Goal: Information Seeking & Learning: Learn about a topic

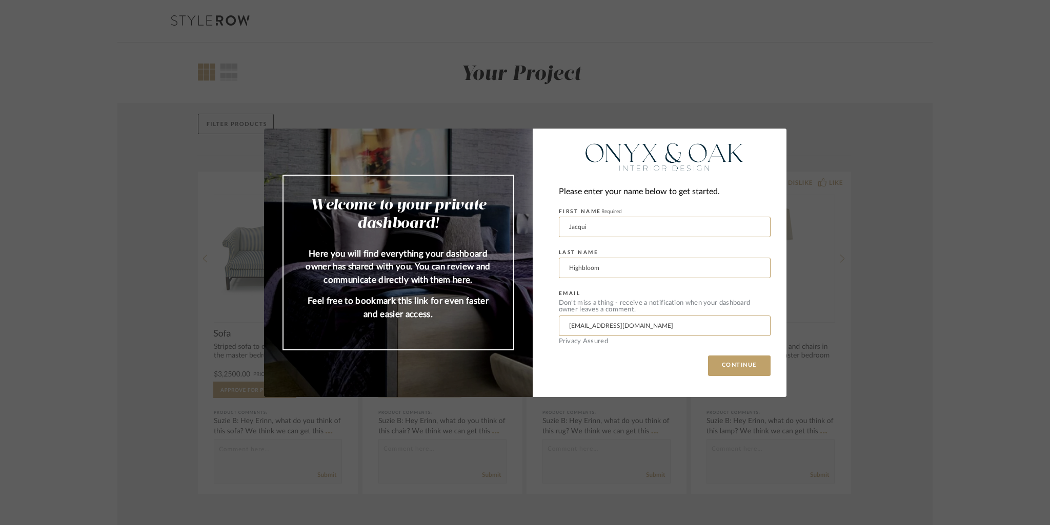
click at [173, 233] on div "Welcome to your private dashboard! Here you will find everything your dashboard…" at bounding box center [525, 262] width 1050 height 525
click at [712, 367] on button "CONTINUE" at bounding box center [739, 366] width 63 height 21
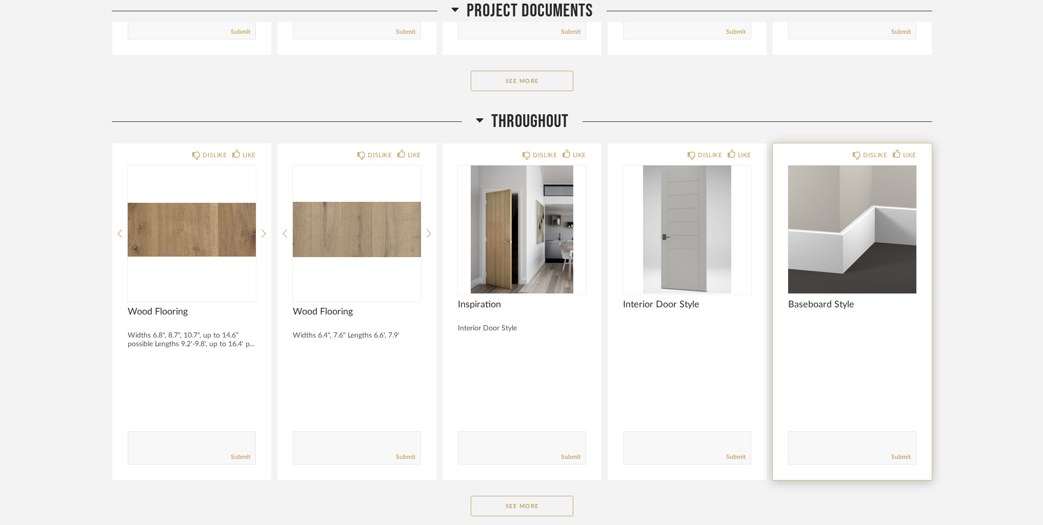
scroll to position [564, 0]
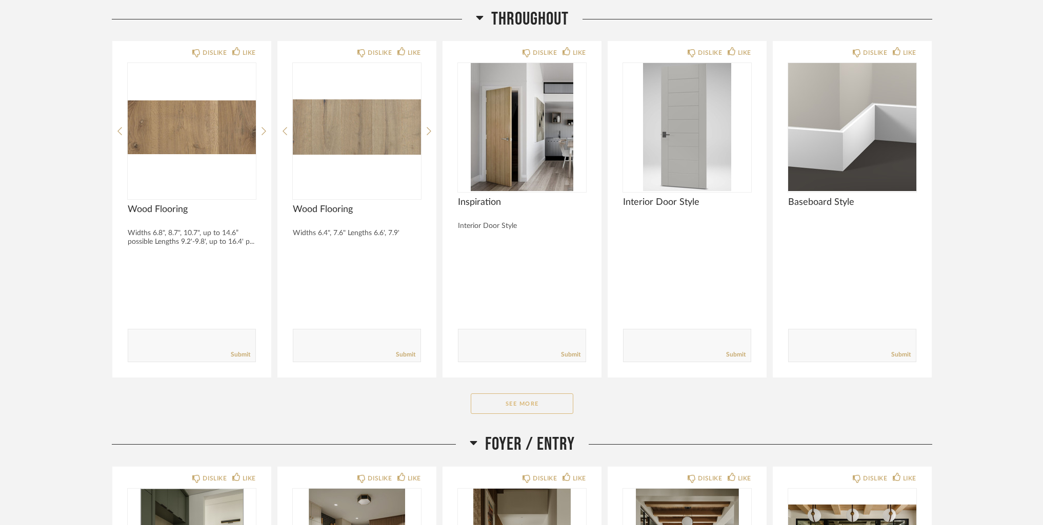
click at [518, 403] on button "See More" at bounding box center [522, 404] width 103 height 21
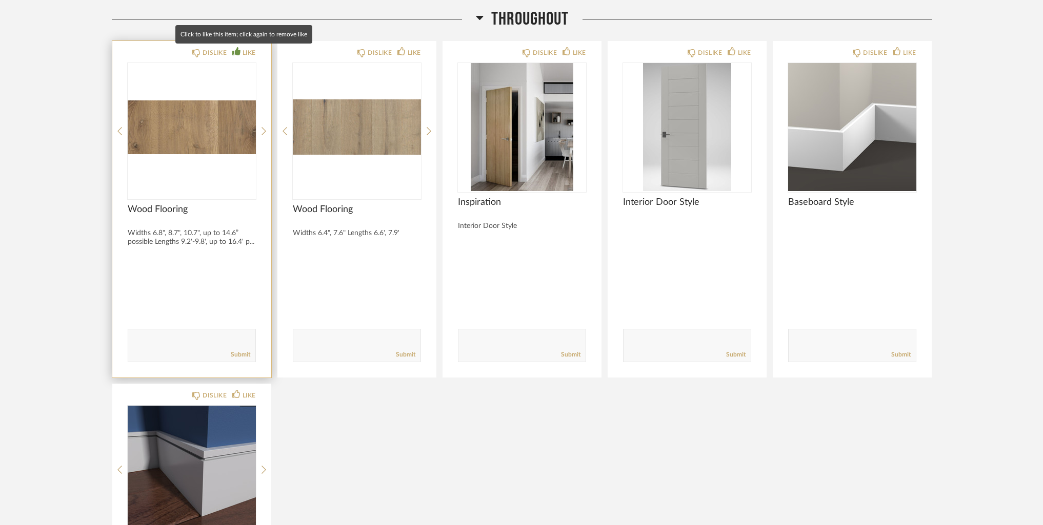
click at [254, 50] on div "LIKE" at bounding box center [248, 53] width 13 height 10
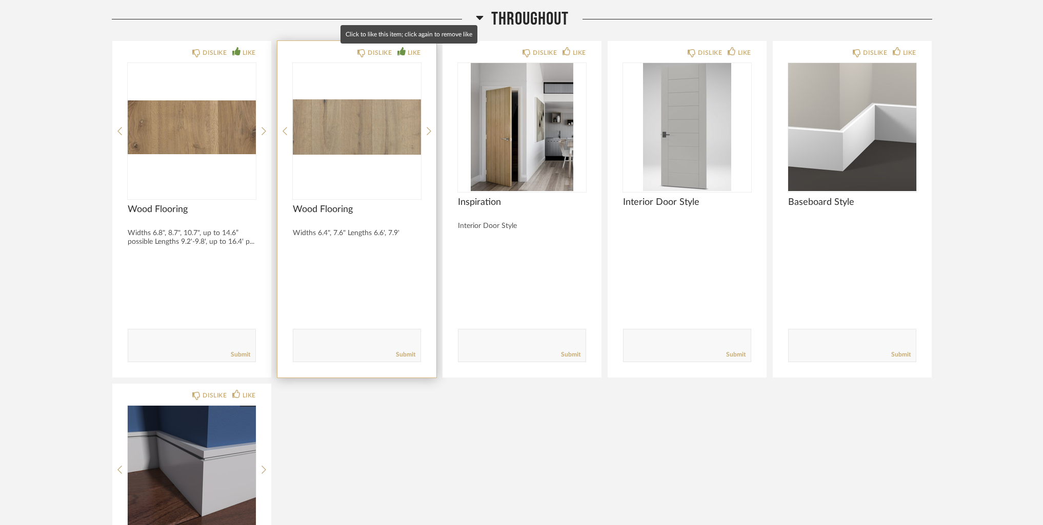
click at [416, 55] on div "LIKE" at bounding box center [414, 53] width 13 height 10
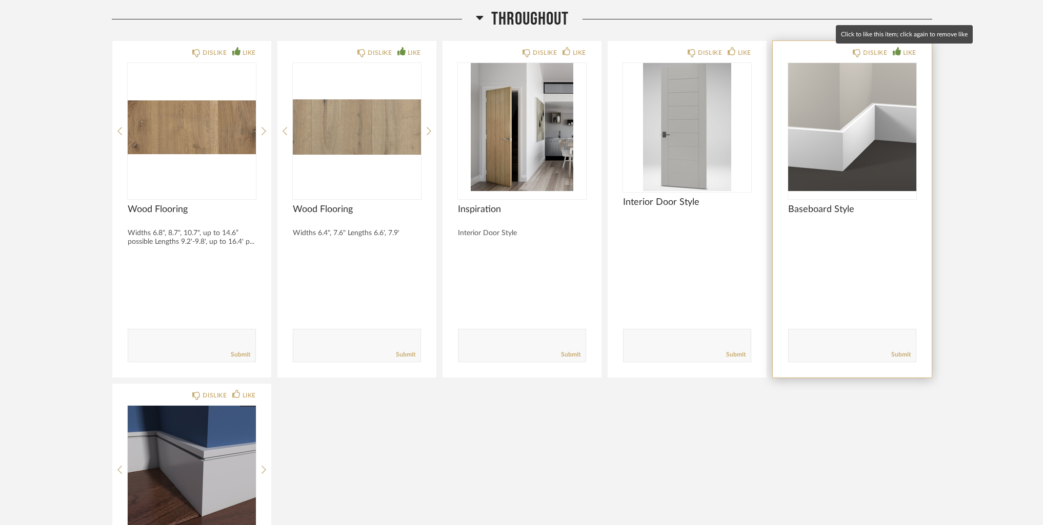
click at [905, 55] on div "LIKE" at bounding box center [909, 53] width 13 height 10
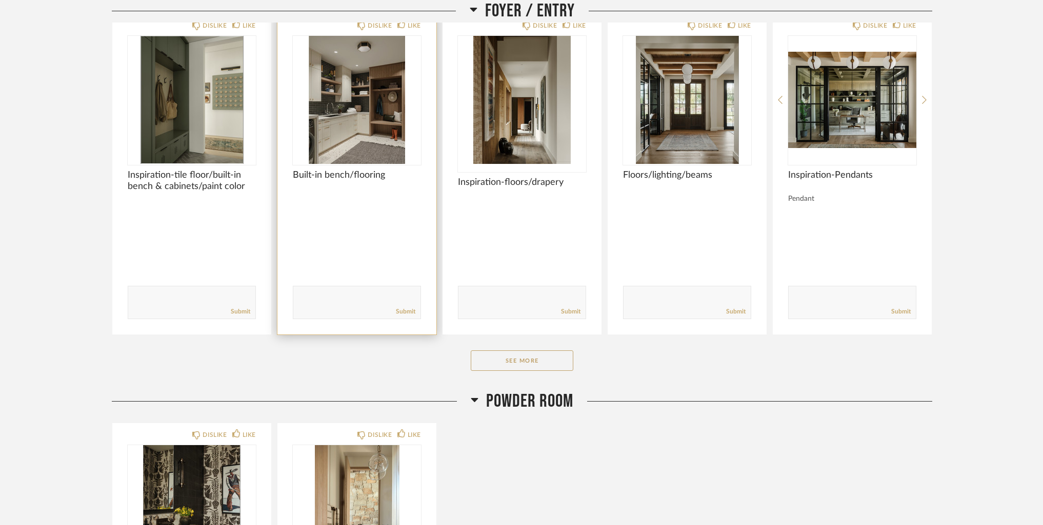
scroll to position [1281, 0]
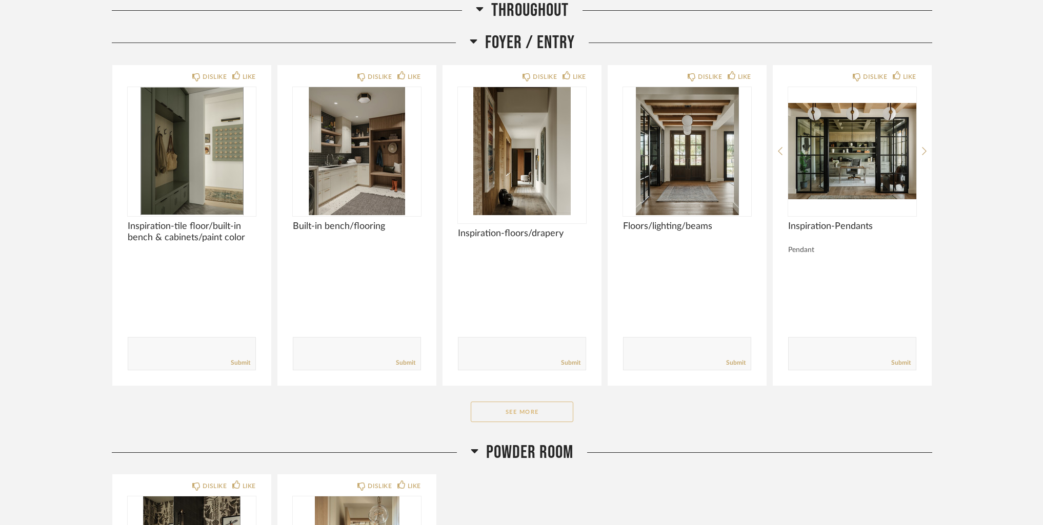
click at [554, 413] on button "See More" at bounding box center [522, 412] width 103 height 21
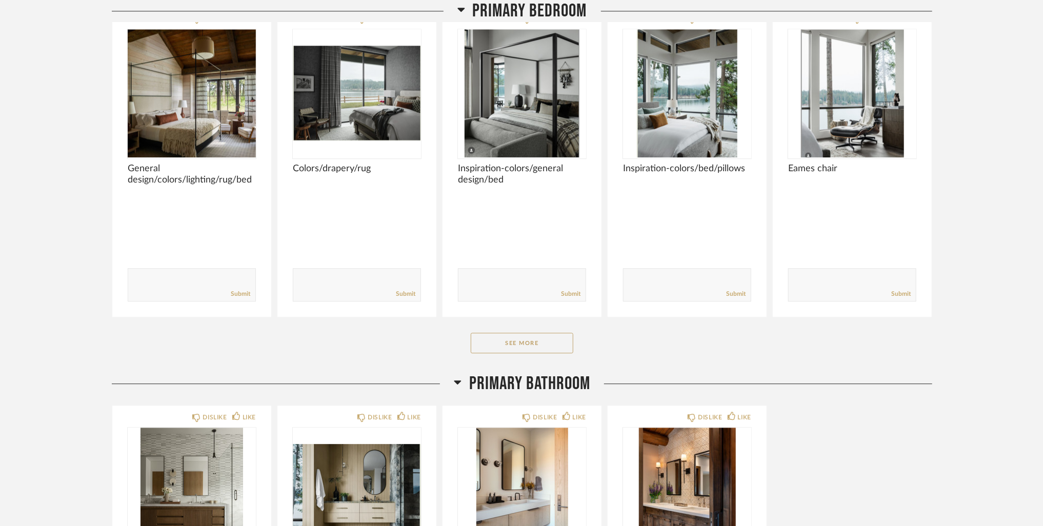
scroll to position [4237, 0]
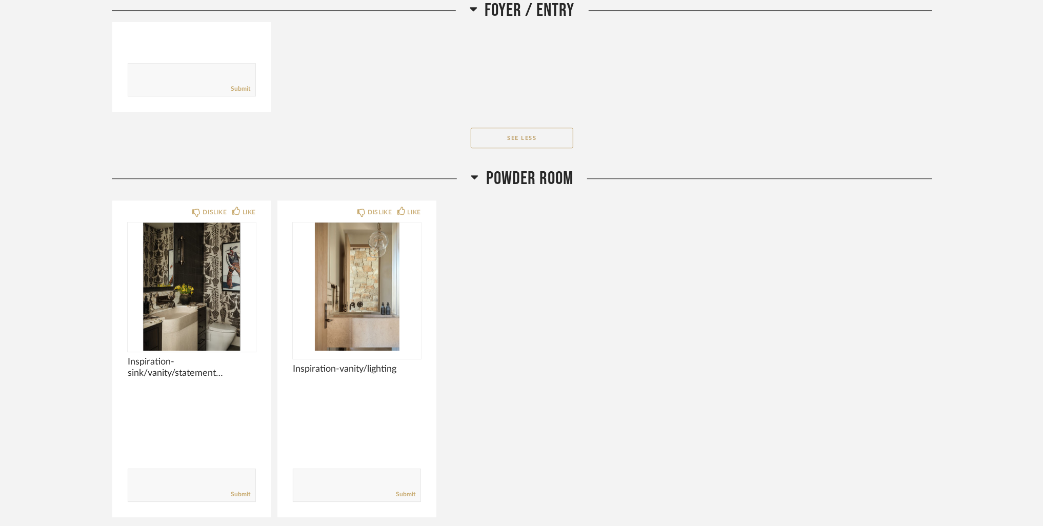
click at [878, 250] on div "DISLIKE LIKE Inspiration-sink/vanity/statement wallpaper/sconces Comments: Subm…" at bounding box center [522, 359] width 820 height 318
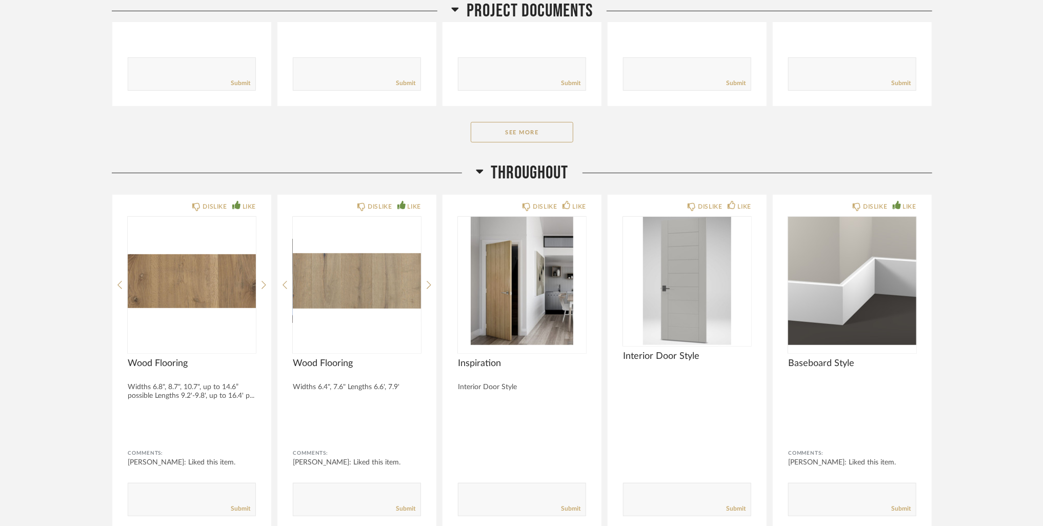
scroll to position [564, 0]
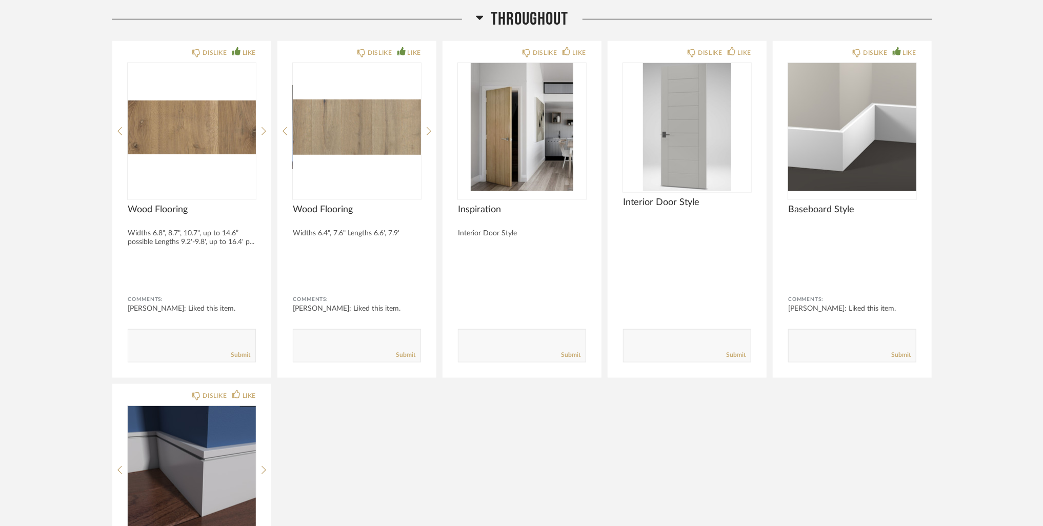
click at [430, 427] on div "DISLIKE LIKE Wood Flooring Widths 6.8", 8.7", 10.7", up to 14.6” possible Lengt…" at bounding box center [522, 367] width 820 height 654
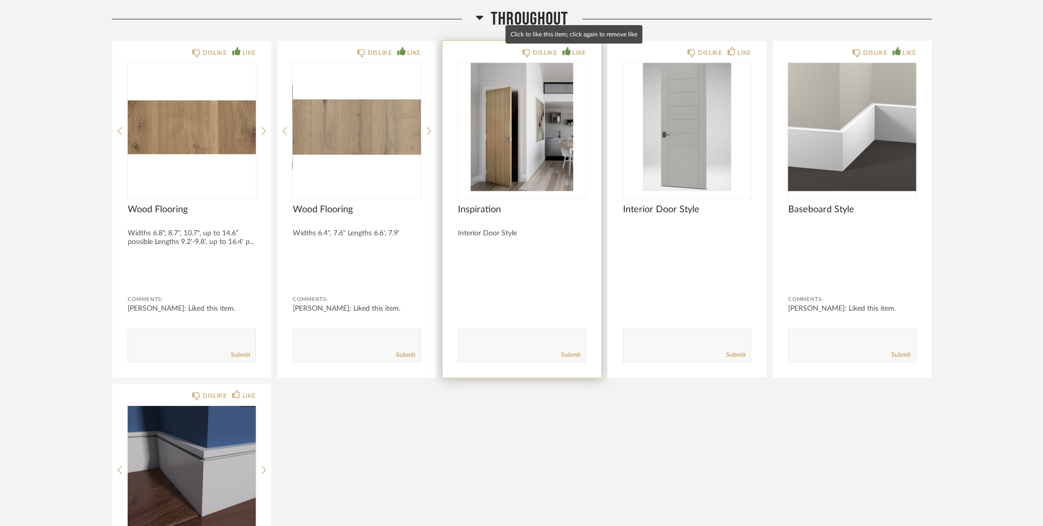
click at [573, 50] on div "LIKE" at bounding box center [579, 53] width 13 height 10
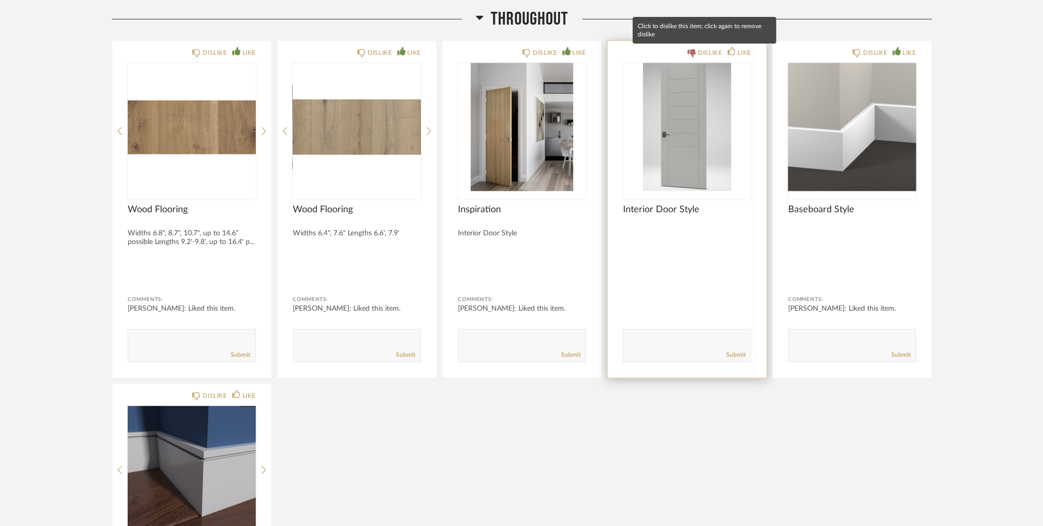
click at [701, 50] on div "DISLIKE" at bounding box center [710, 53] width 24 height 10
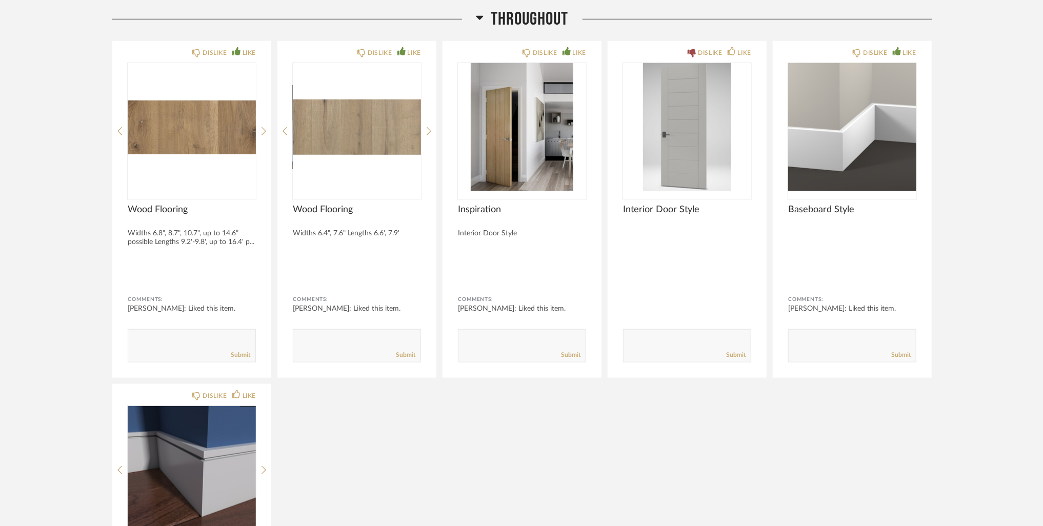
click at [759, 454] on div "DISLIKE LIKE Wood Flooring Widths 6.8", 8.7", 10.7", up to 14.6” possible Lengt…" at bounding box center [522, 367] width 820 height 654
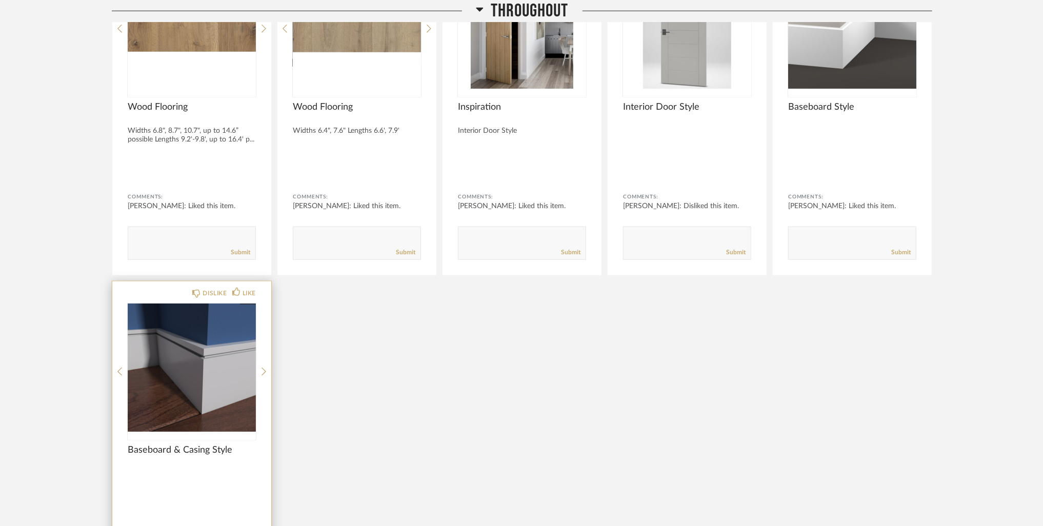
scroll to position [769, 0]
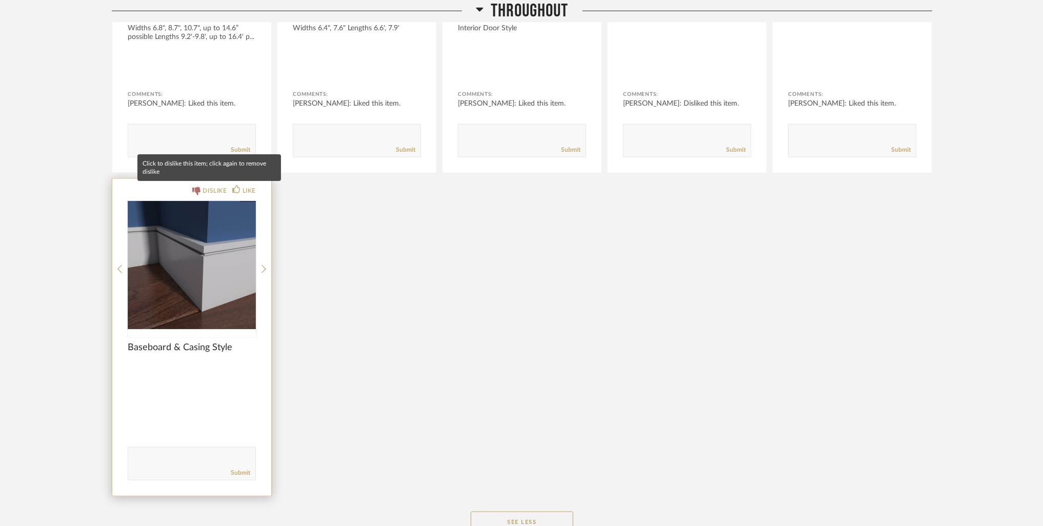
click at [211, 190] on div "DISLIKE" at bounding box center [214, 191] width 24 height 10
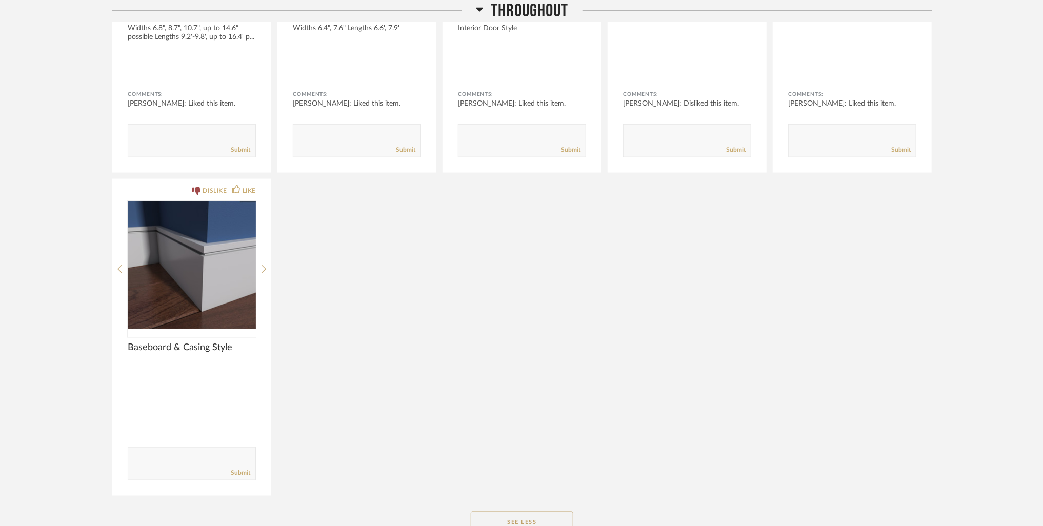
click at [436, 302] on div "DISLIKE LIKE Wood Flooring Widths 6.8", 8.7", 10.7", up to 14.6” possible Lengt…" at bounding box center [522, 165] width 820 height 661
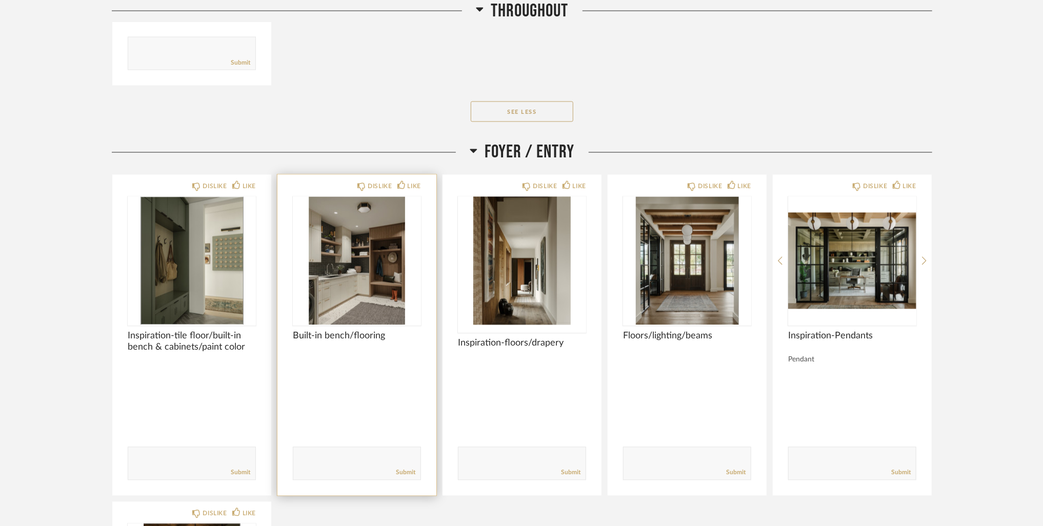
scroll to position [1281, 0]
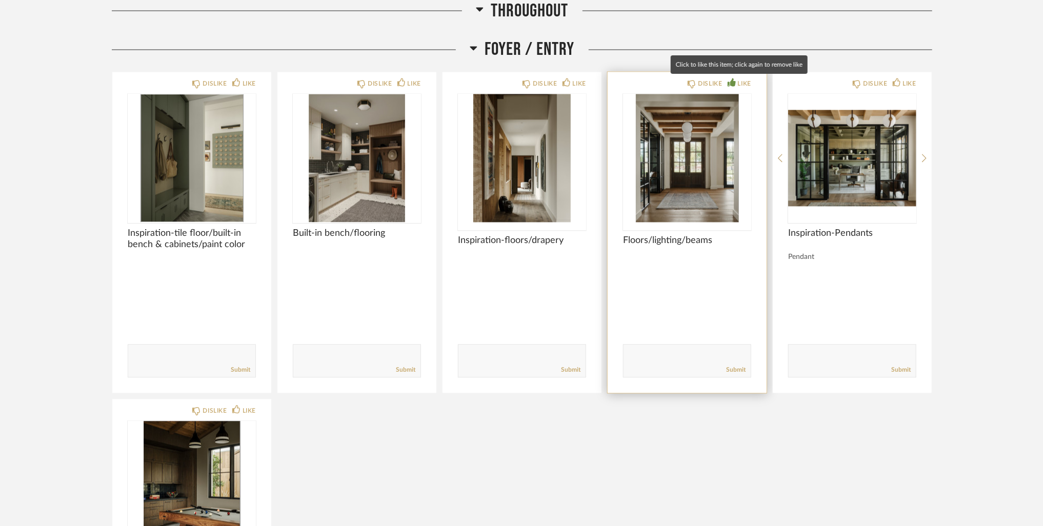
click at [743, 82] on div "LIKE" at bounding box center [744, 84] width 13 height 10
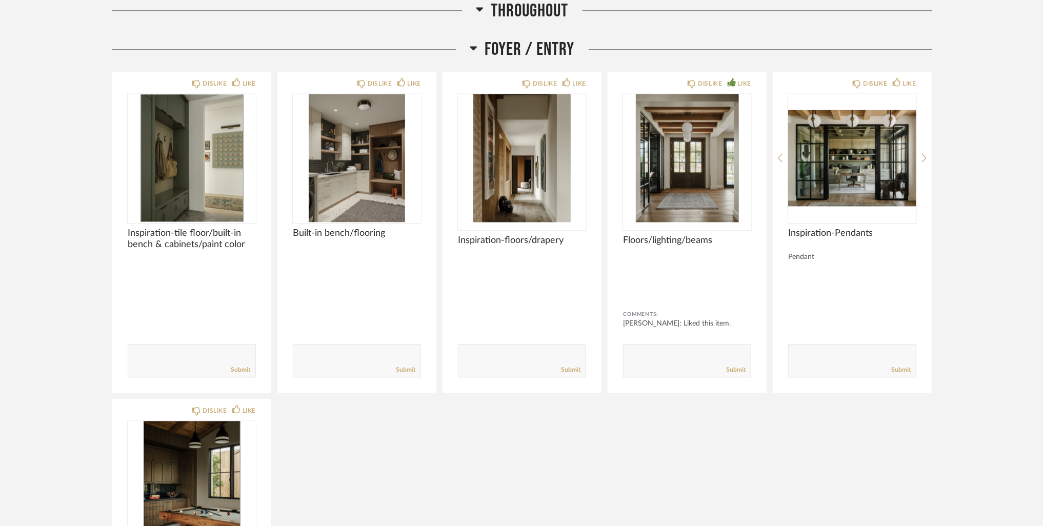
scroll to position [1333, 0]
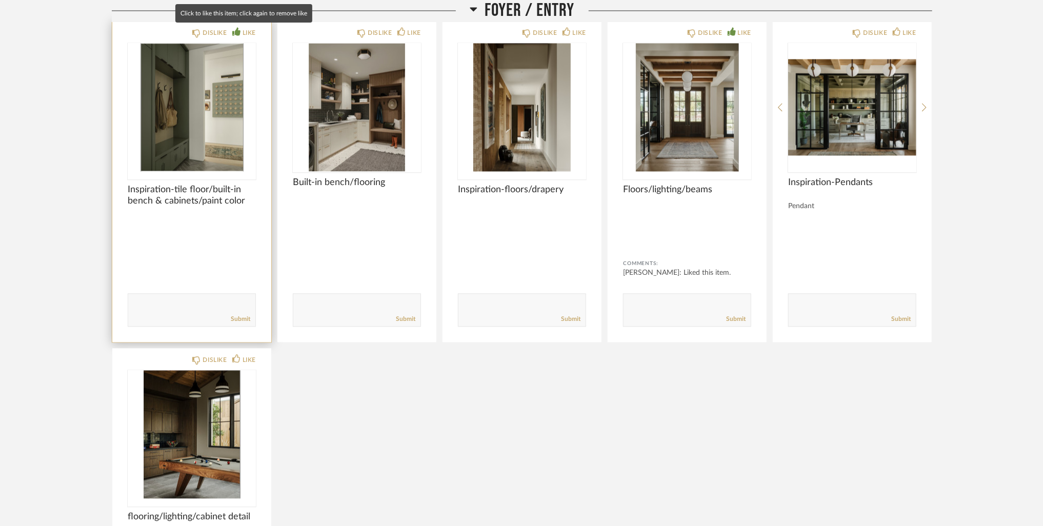
click at [243, 28] on div "LIKE" at bounding box center [248, 33] width 13 height 10
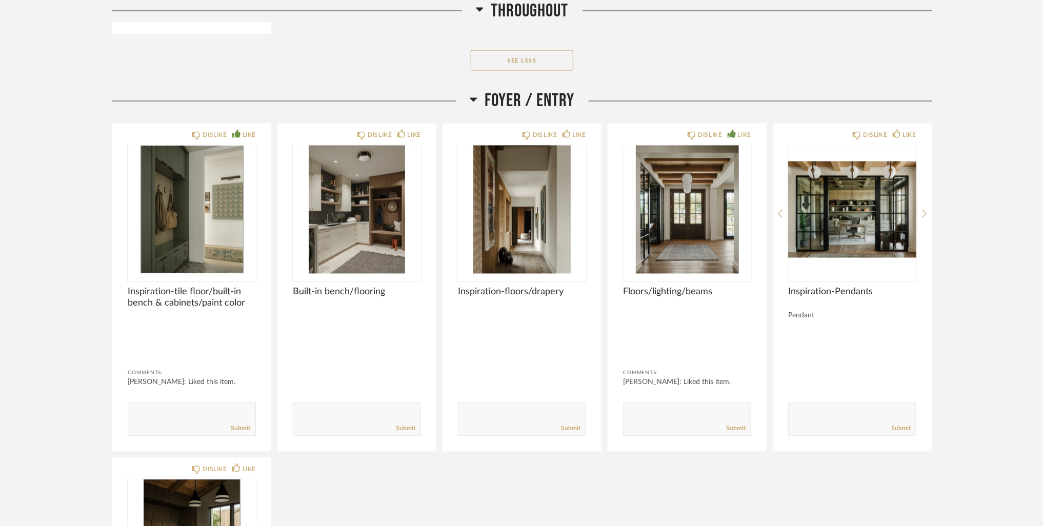
scroll to position [1281, 0]
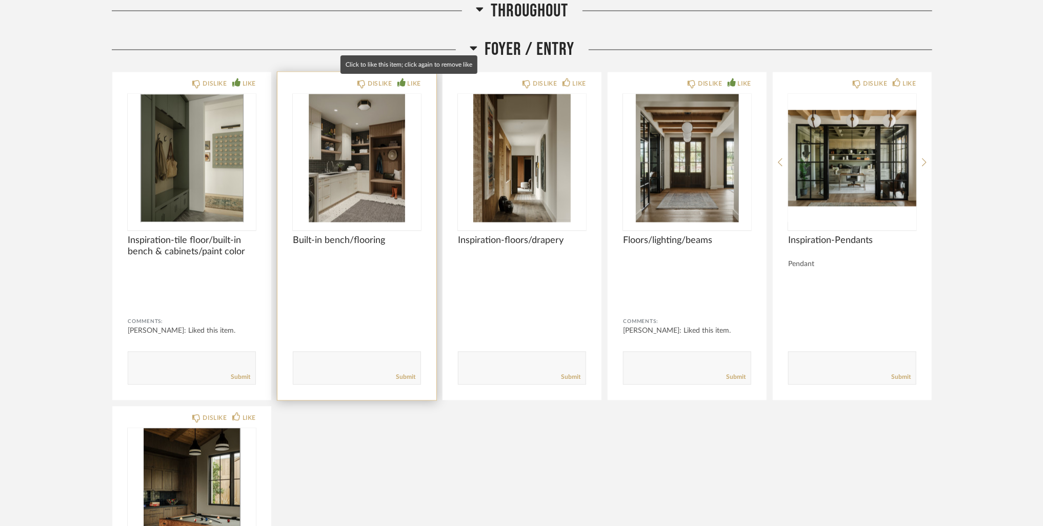
click at [408, 80] on div "LIKE" at bounding box center [414, 84] width 13 height 10
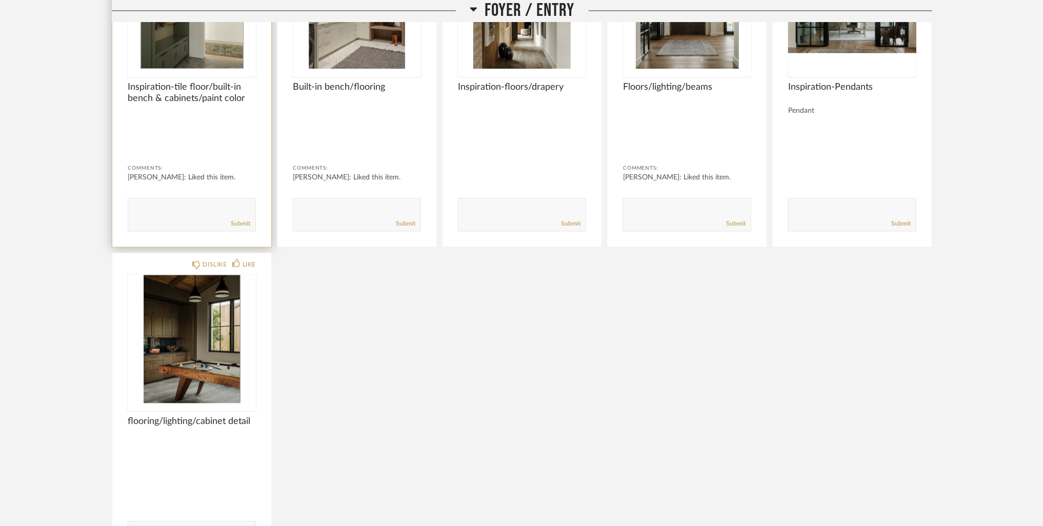
scroll to position [1384, 0]
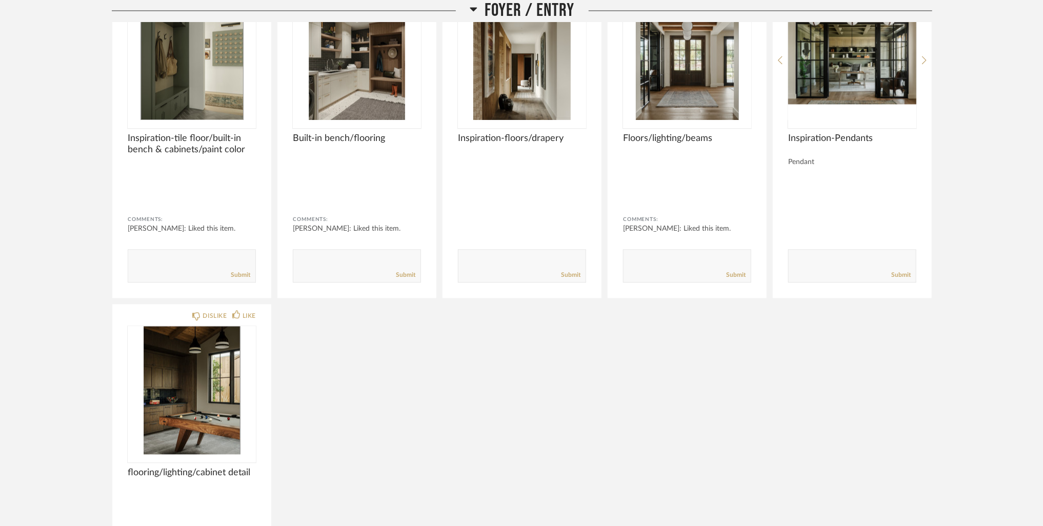
click at [415, 425] on div "DISLIKE LIKE Inspiration-tile floor/built-in bench & cabinets/paint color Comme…" at bounding box center [522, 295] width 820 height 652
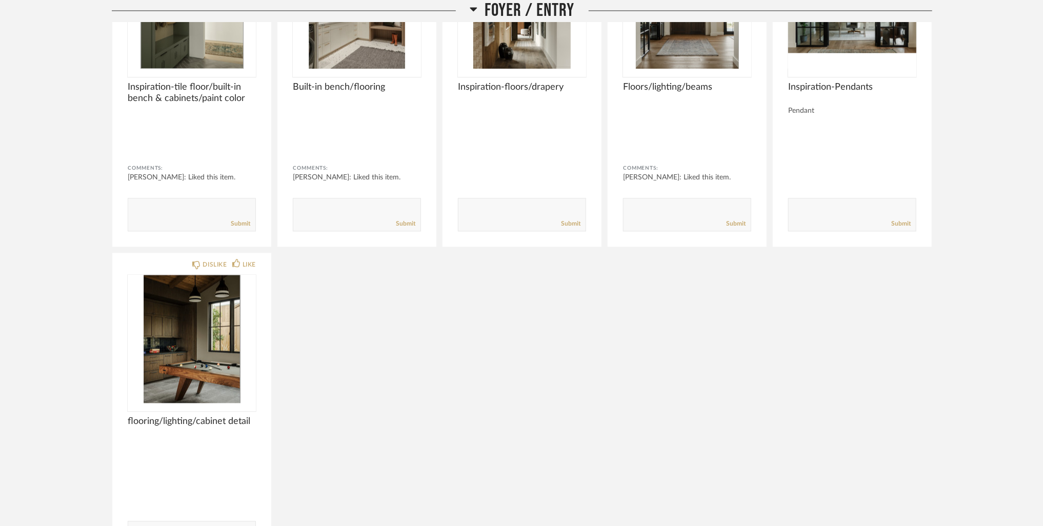
scroll to position [1487, 0]
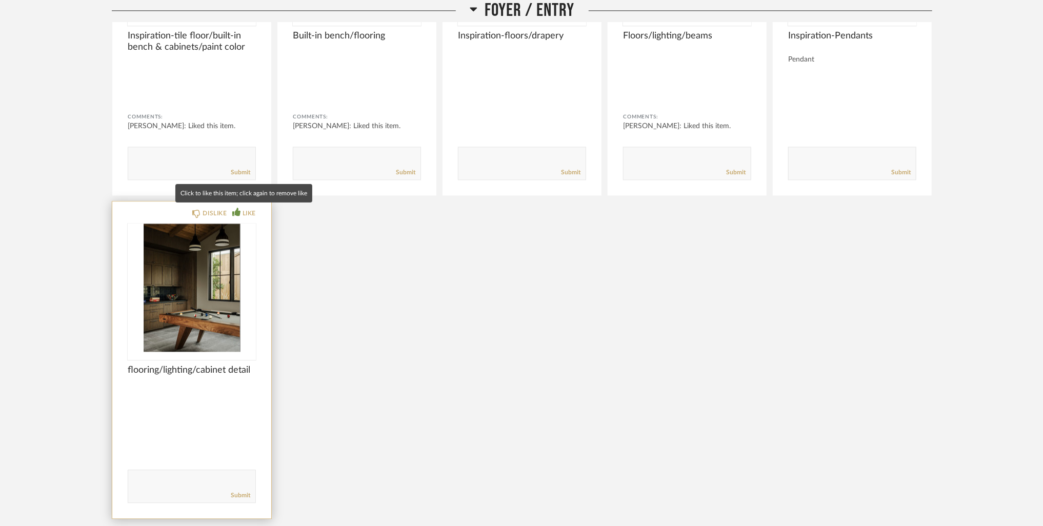
click at [243, 212] on div "LIKE" at bounding box center [248, 213] width 13 height 10
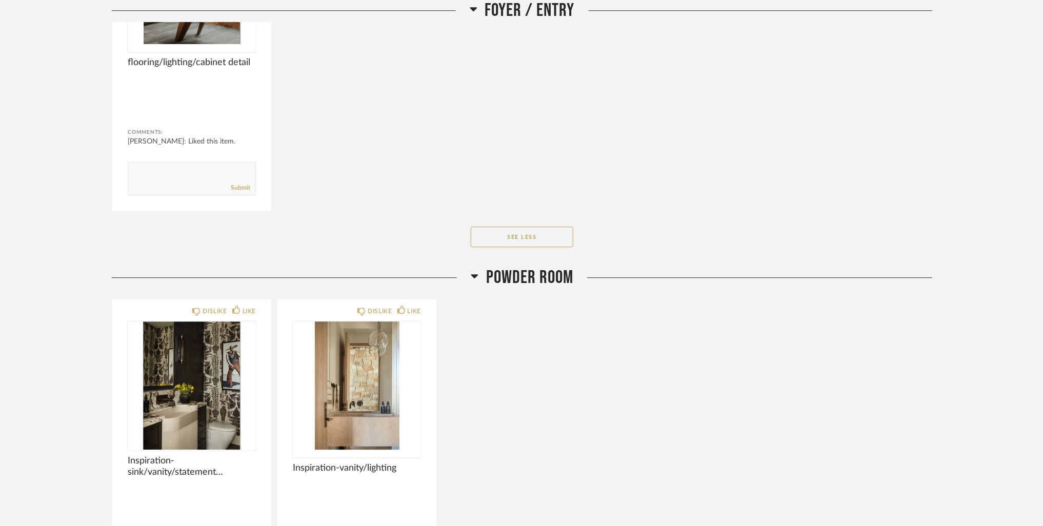
scroll to position [1999, 0]
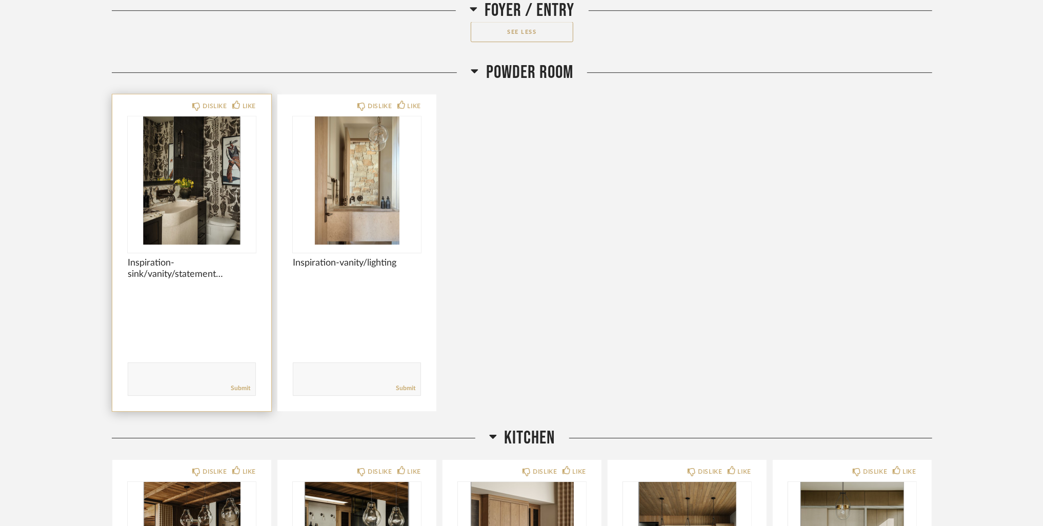
click at [164, 374] on textarea at bounding box center [191, 375] width 127 height 14
type textarea "different pattern wallpaper - more traditional"
click at [247, 384] on link "Submit" at bounding box center [240, 388] width 19 height 9
click at [249, 105] on div "LIKE" at bounding box center [248, 106] width 13 height 10
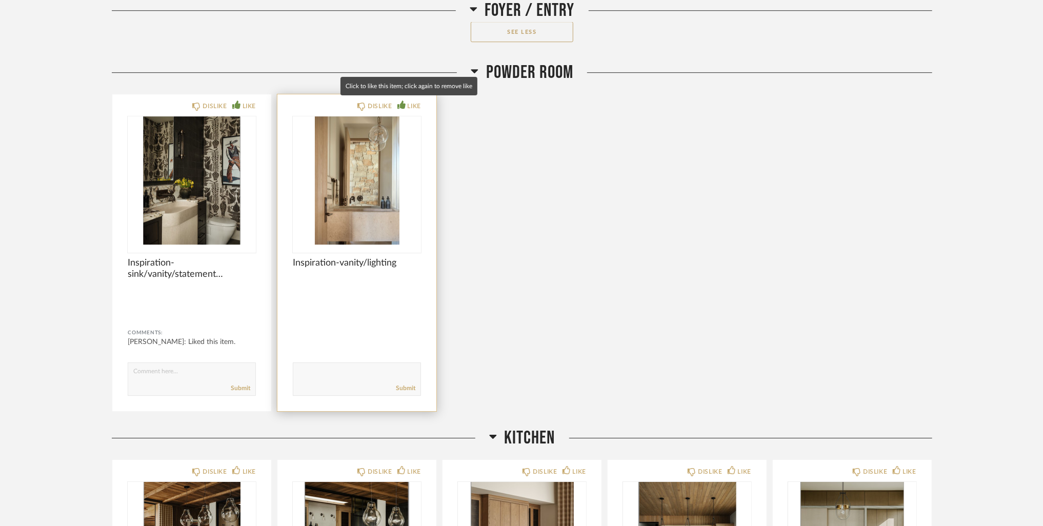
click at [406, 104] on div "LIKE" at bounding box center [409, 106] width 24 height 10
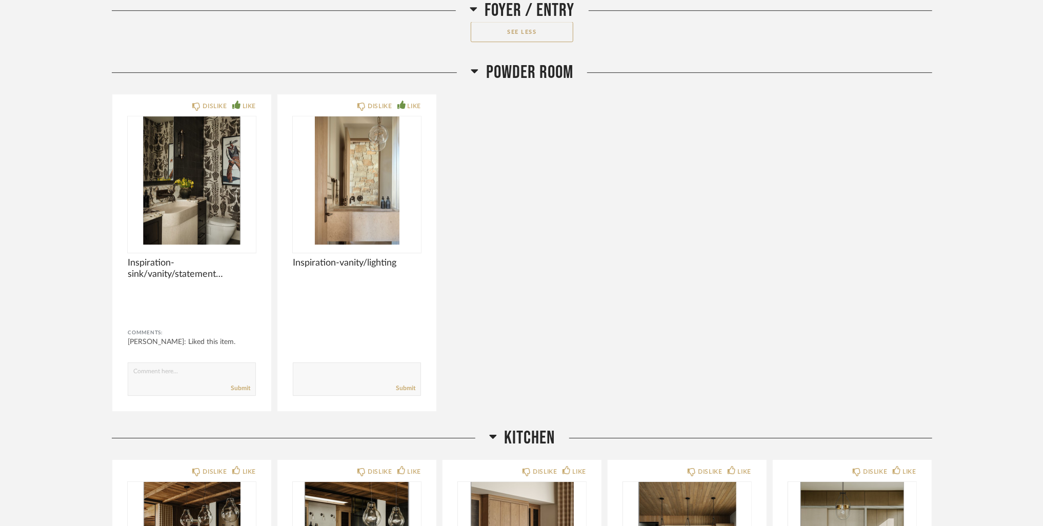
click at [713, 259] on div "DISLIKE LIKE Inspiration-sink/vanity/statement wallpaper/sconces Comments: [PER…" at bounding box center [522, 253] width 820 height 318
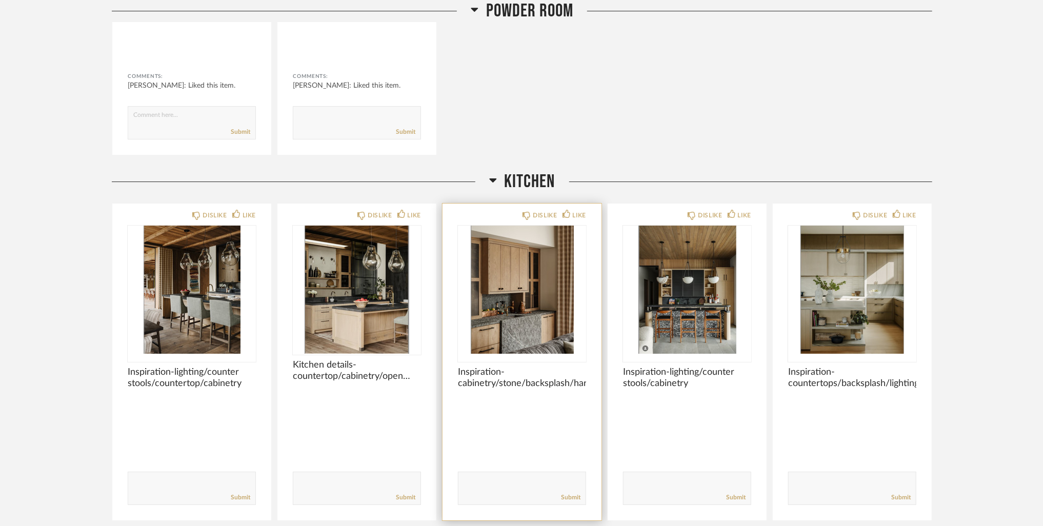
scroll to position [2358, 0]
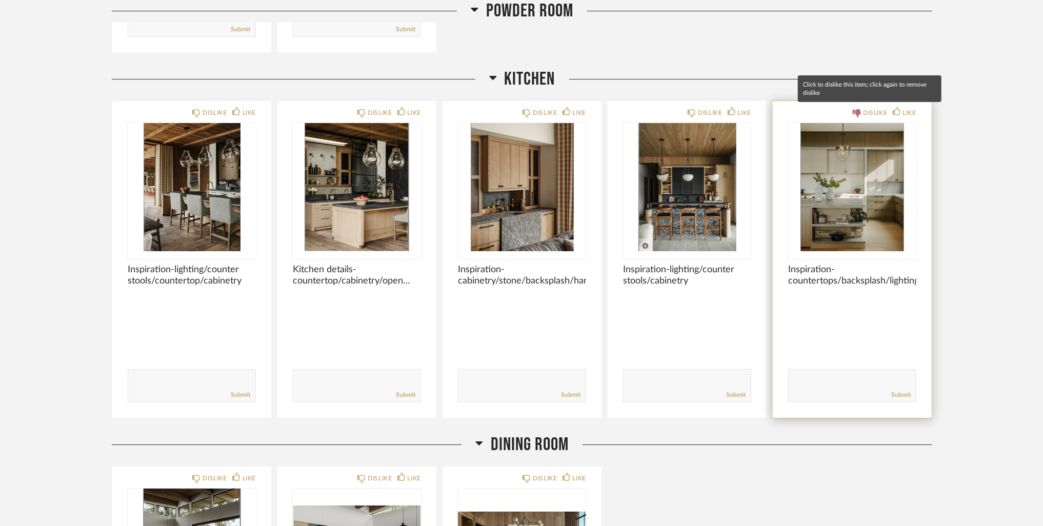
click at [872, 112] on div "DISLIKE" at bounding box center [875, 113] width 24 height 10
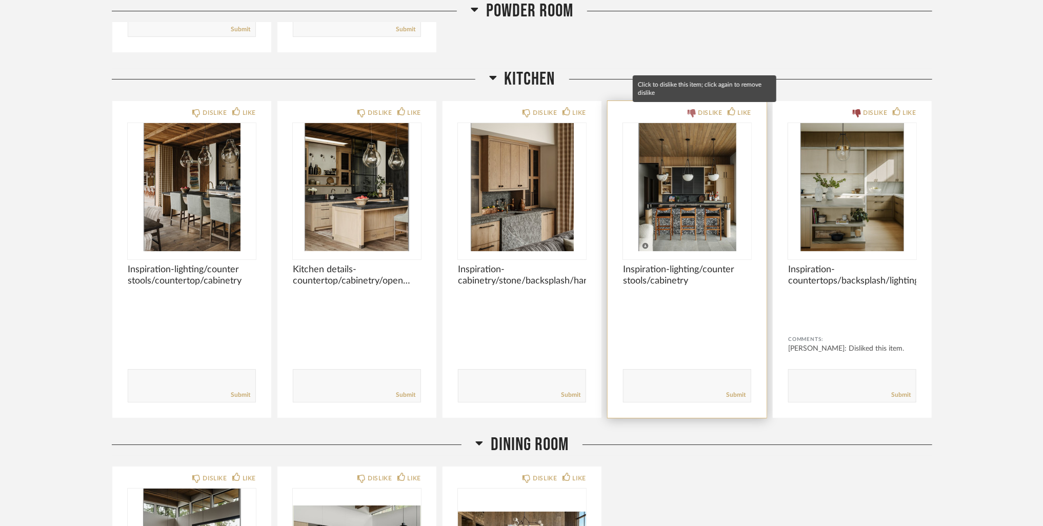
click at [698, 112] on div "DISLIKE" at bounding box center [710, 113] width 24 height 10
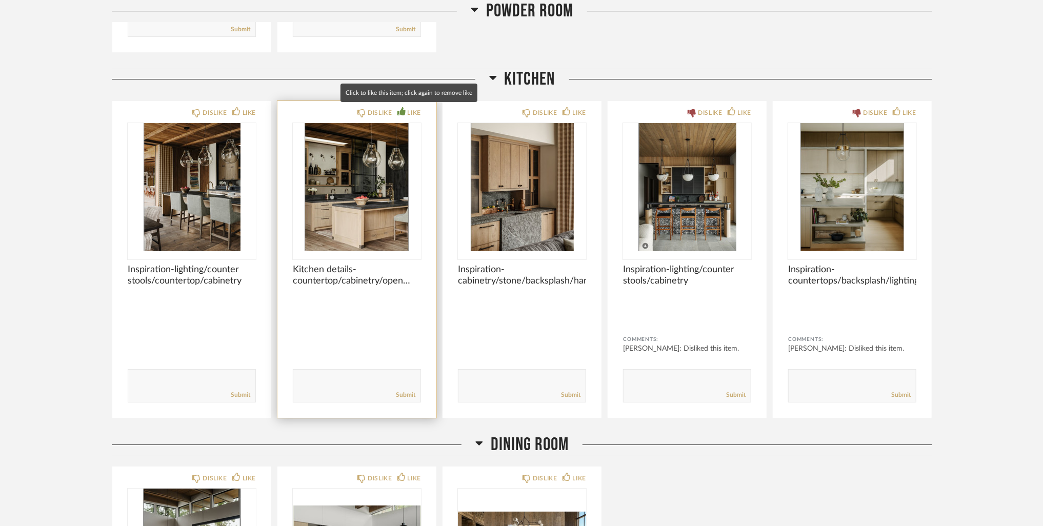
click at [400, 109] on icon at bounding box center [401, 111] width 8 height 8
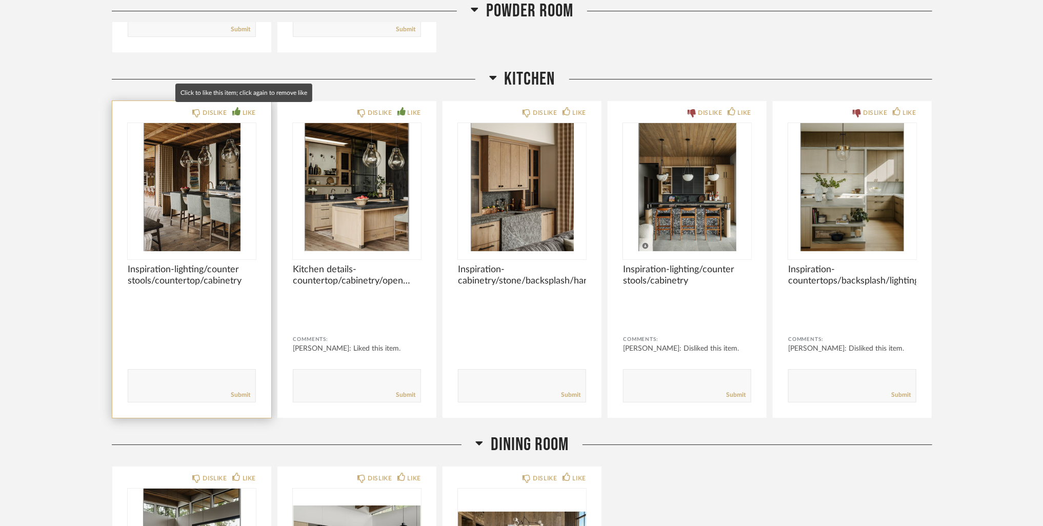
click at [244, 114] on div "LIKE" at bounding box center [248, 113] width 13 height 10
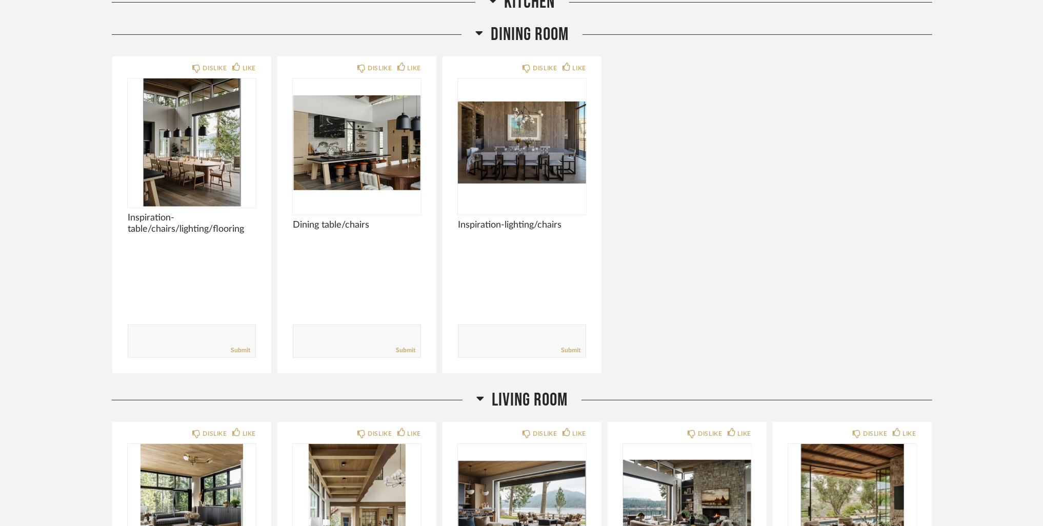
scroll to position [2665, 0]
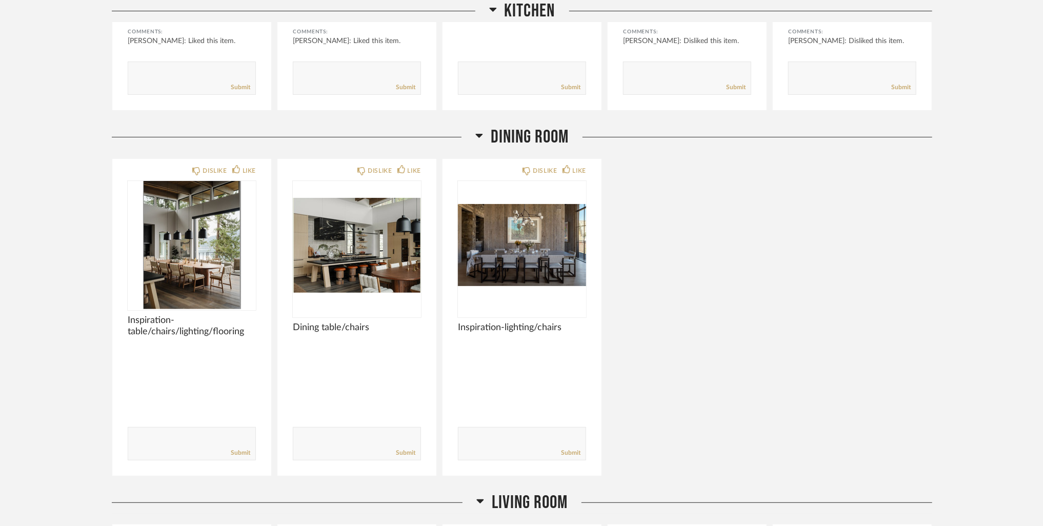
drag, startPoint x: 767, startPoint y: 282, endPoint x: 772, endPoint y: 289, distance: 8.7
click at [767, 282] on div "DISLIKE LIKE Inspiration-table/chairs/lighting/flooring Comments: Submit DISLIK…" at bounding box center [522, 317] width 820 height 318
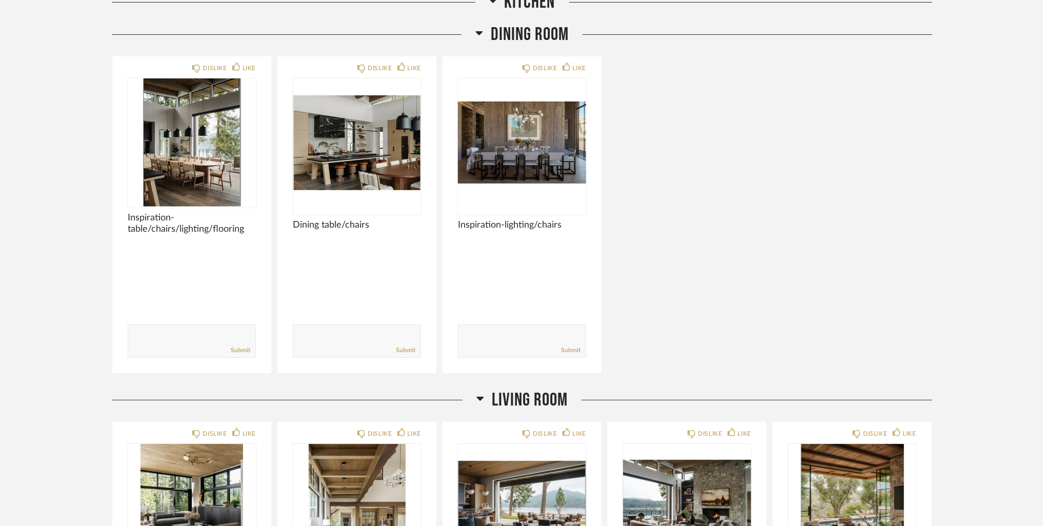
scroll to position [2717, 0]
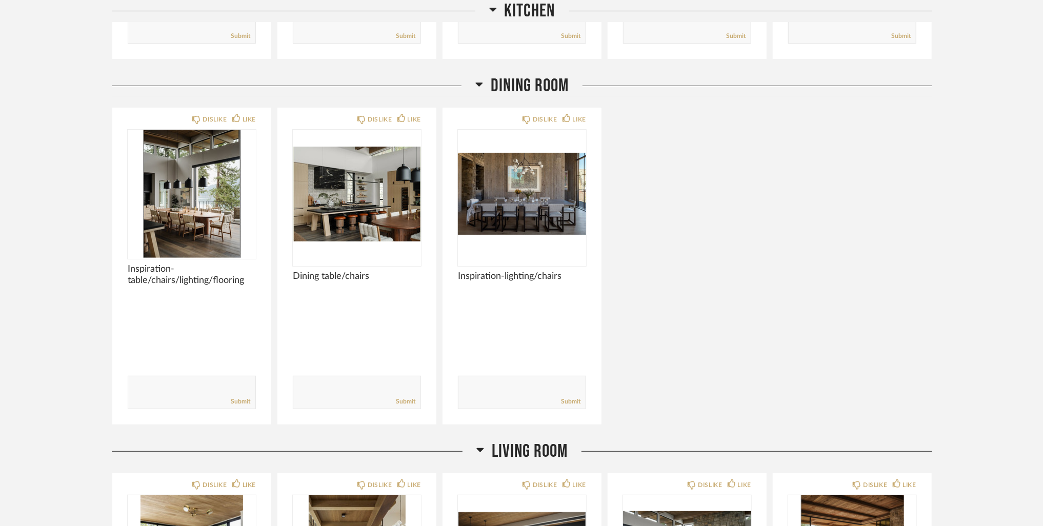
click at [844, 210] on div "DISLIKE LIKE Inspiration-table/chairs/lighting/flooring Comments: Submit DISLIK…" at bounding box center [522, 266] width 820 height 318
click at [662, 322] on div "DISLIKE LIKE Inspiration-table/chairs/lighting/flooring Comments: Submit DISLIK…" at bounding box center [522, 266] width 820 height 318
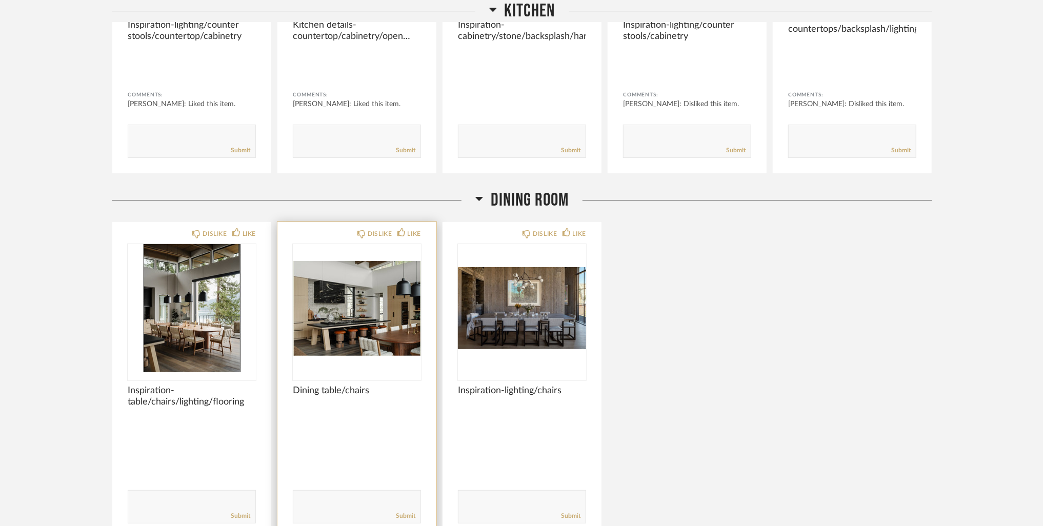
scroll to position [2654, 0]
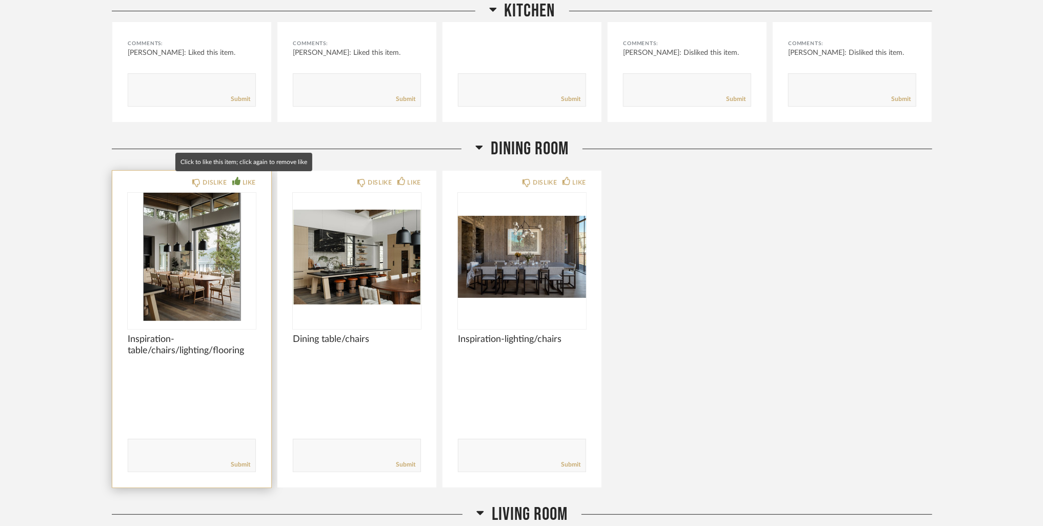
click at [249, 179] on div "LIKE" at bounding box center [248, 182] width 13 height 10
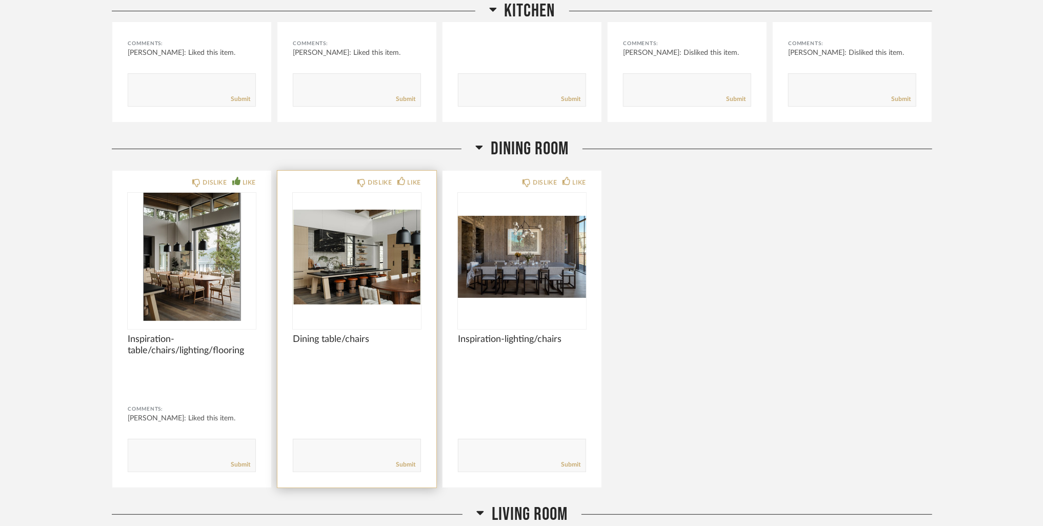
click at [359, 450] on textarea at bounding box center [356, 451] width 127 height 14
type textarea "no backless chairs here"
click at [409, 462] on link "Submit" at bounding box center [405, 464] width 19 height 9
click at [651, 352] on div "DISLIKE LIKE Inspiration-table/chairs/lighting/flooring Comments: [PERSON_NAME]…" at bounding box center [522, 329] width 820 height 318
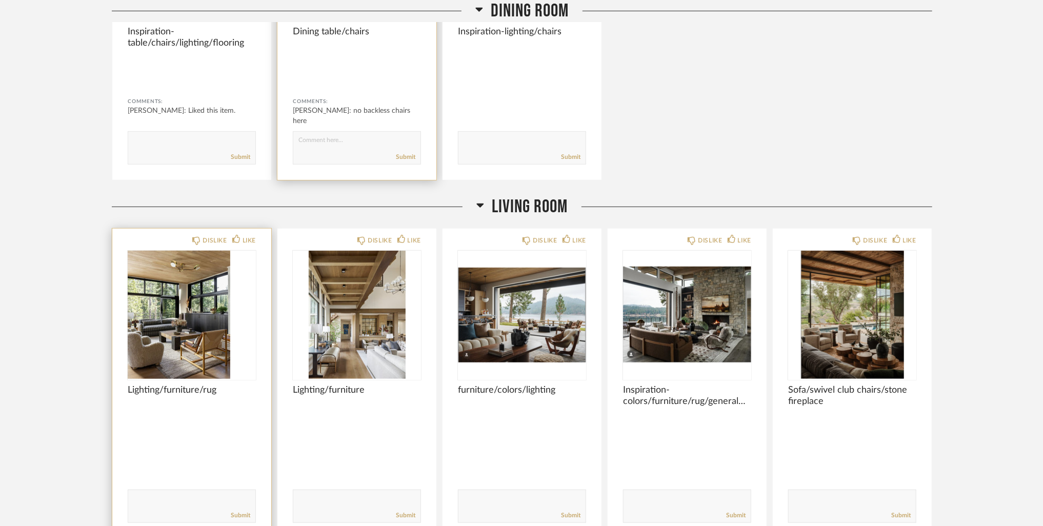
scroll to position [3064, 0]
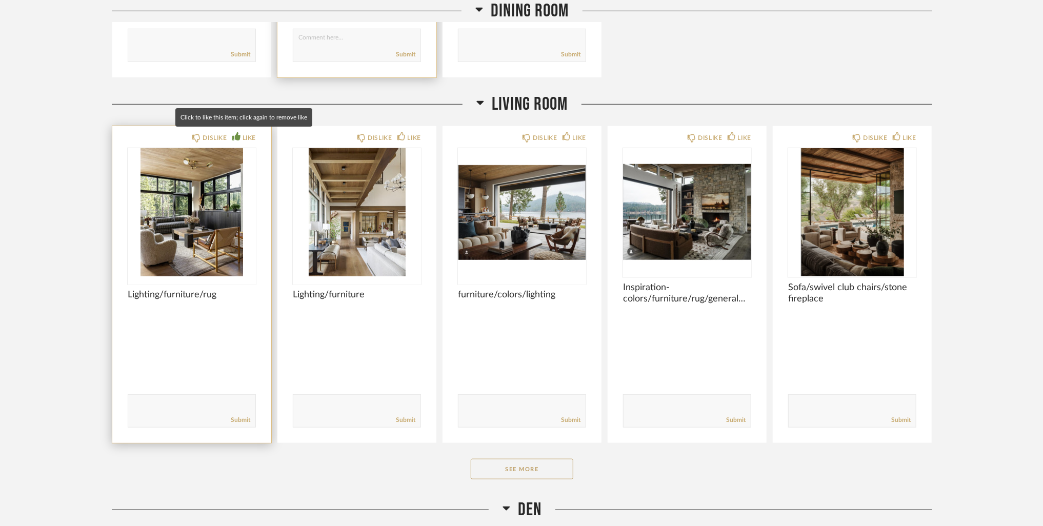
click at [244, 134] on div "LIKE" at bounding box center [248, 138] width 13 height 10
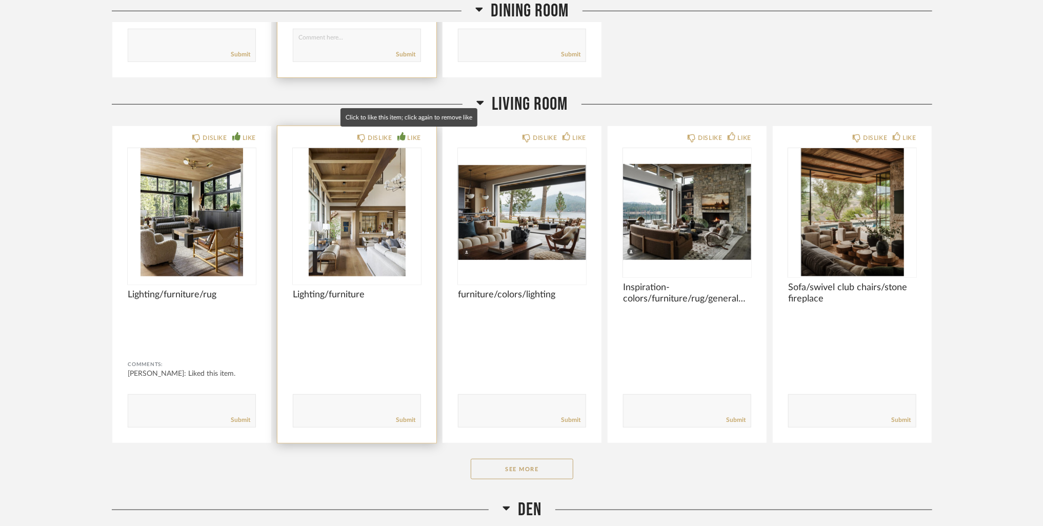
click at [415, 135] on div "LIKE" at bounding box center [414, 138] width 13 height 10
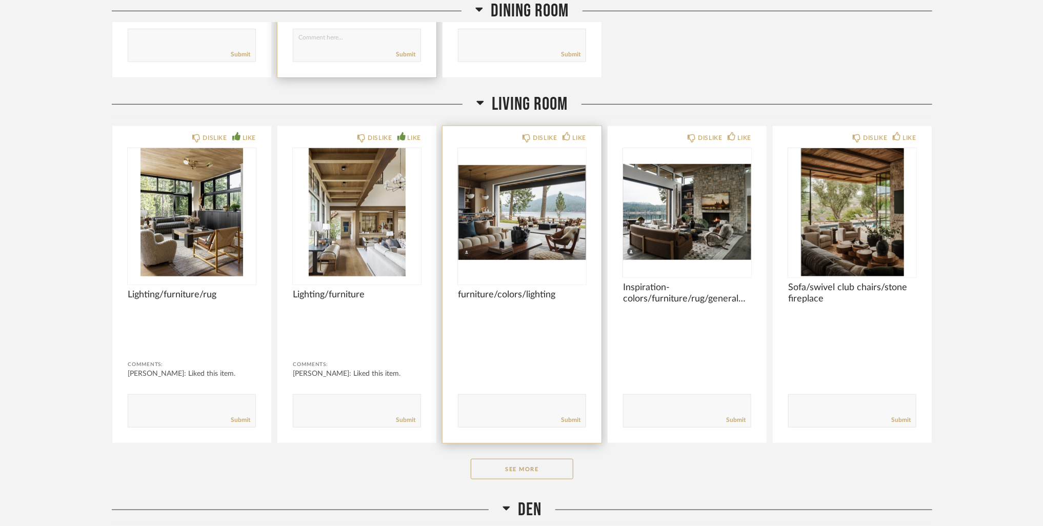
click at [571, 130] on div "DISLIKE LIKE furniture/colors/lighting Comments: Submit" at bounding box center [521, 284] width 159 height 317
click at [573, 138] on div "LIKE" at bounding box center [579, 138] width 13 height 10
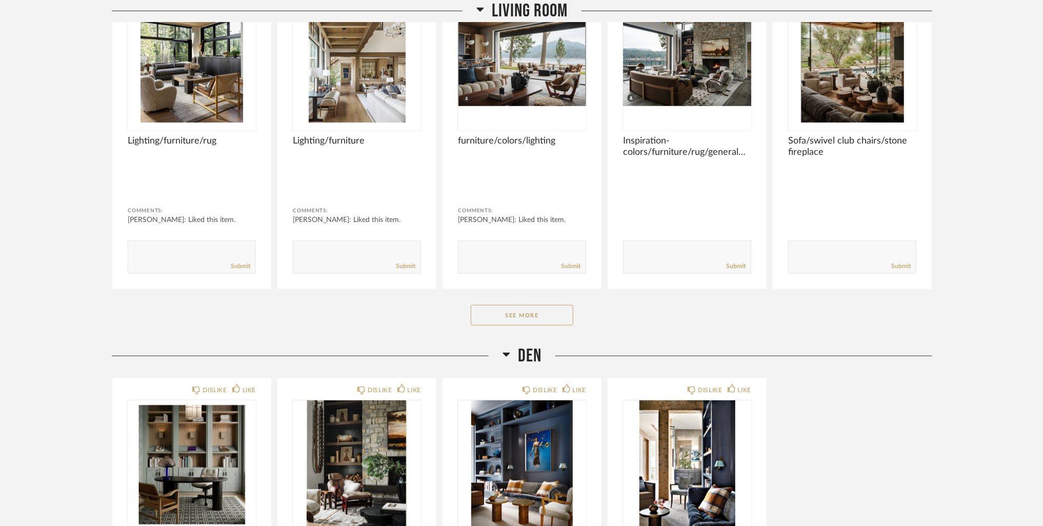
scroll to position [3269, 0]
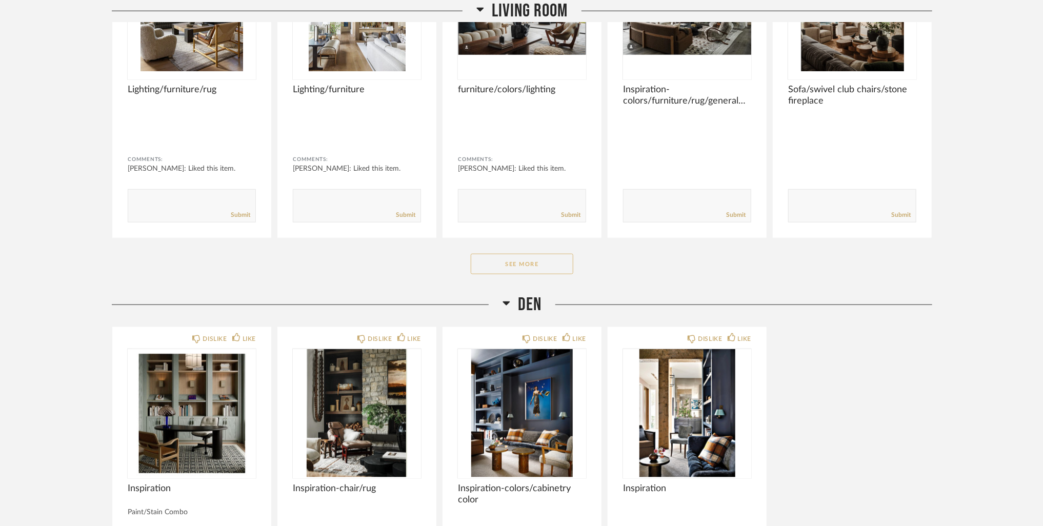
click at [541, 262] on button "See More" at bounding box center [522, 264] width 103 height 21
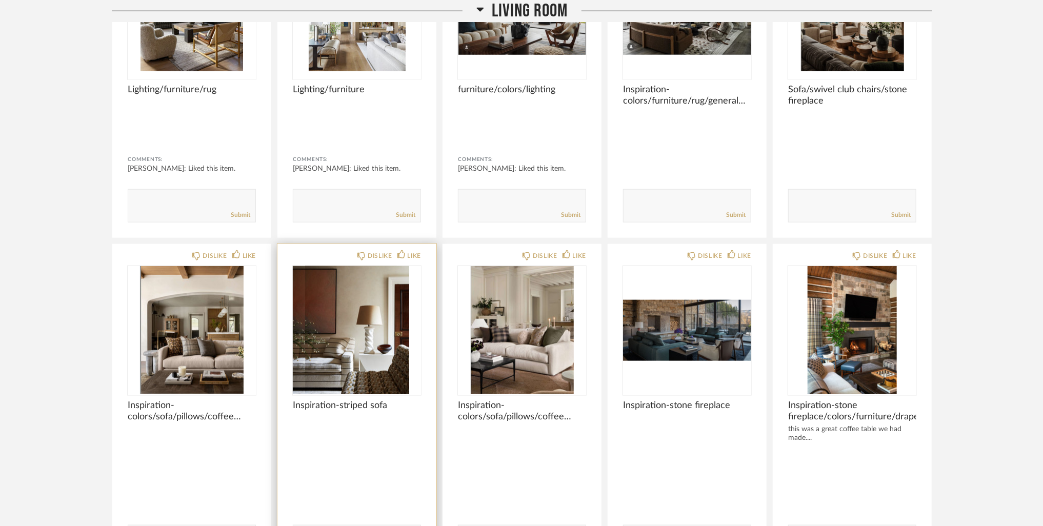
scroll to position [3371, 0]
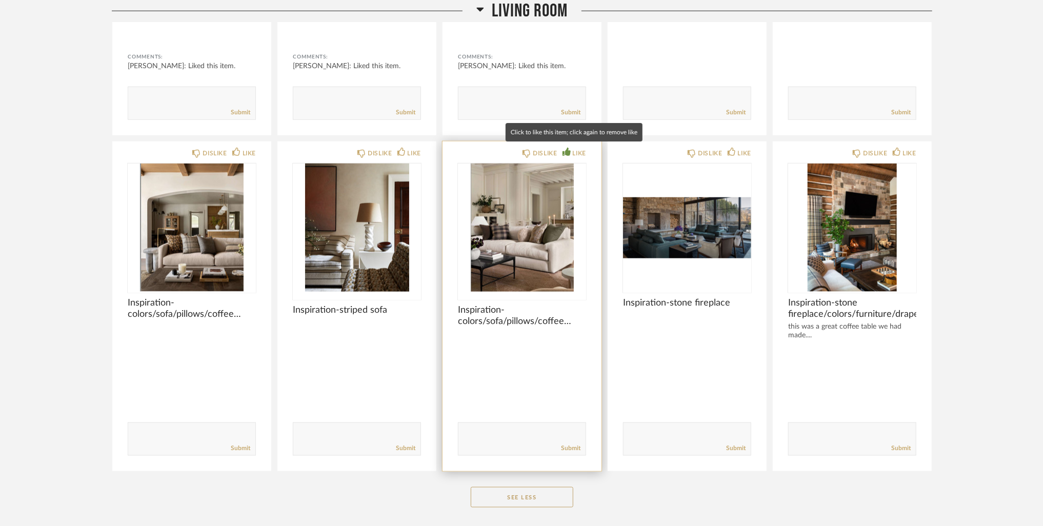
click at [579, 149] on div "LIKE" at bounding box center [579, 153] width 13 height 10
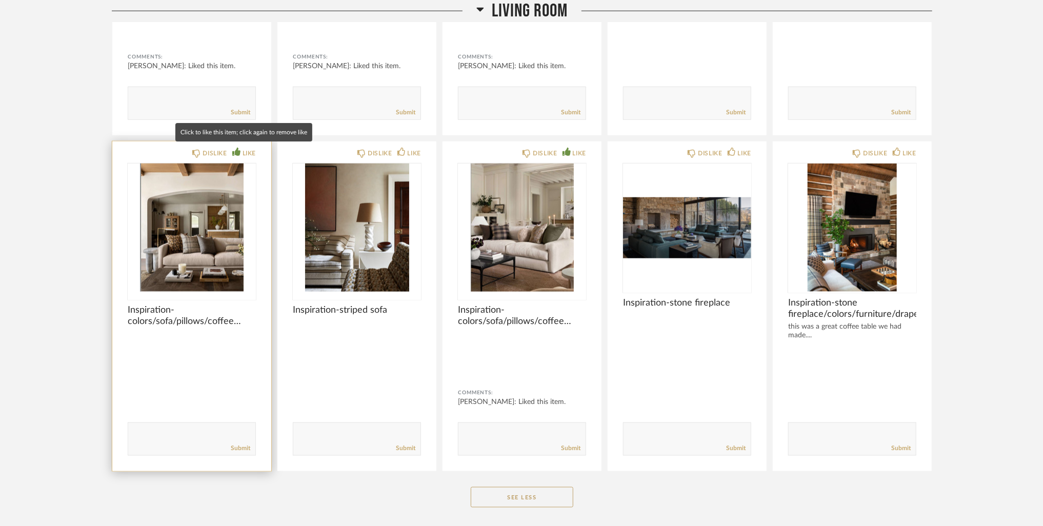
click at [250, 153] on div "LIKE" at bounding box center [248, 153] width 13 height 10
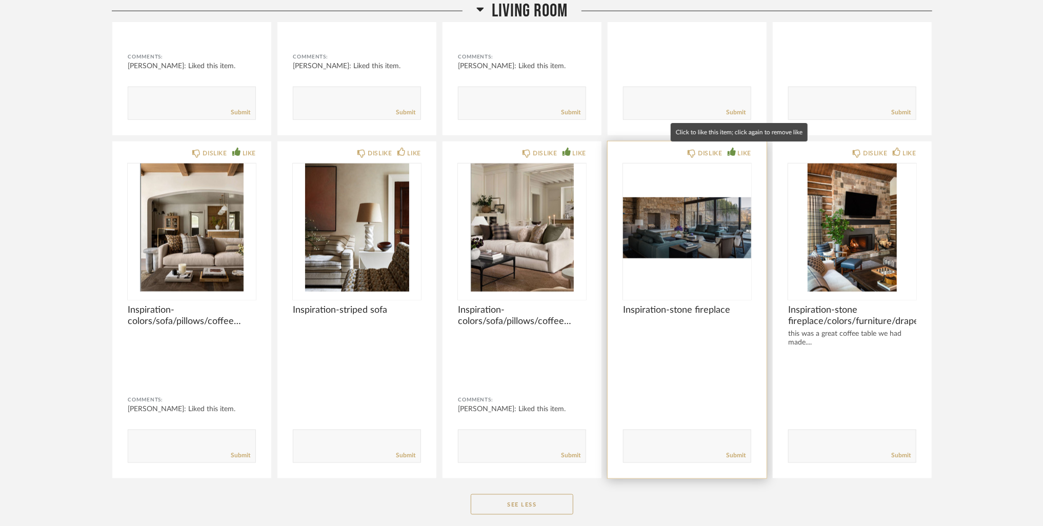
click at [736, 150] on div "LIKE" at bounding box center [739, 153] width 24 height 10
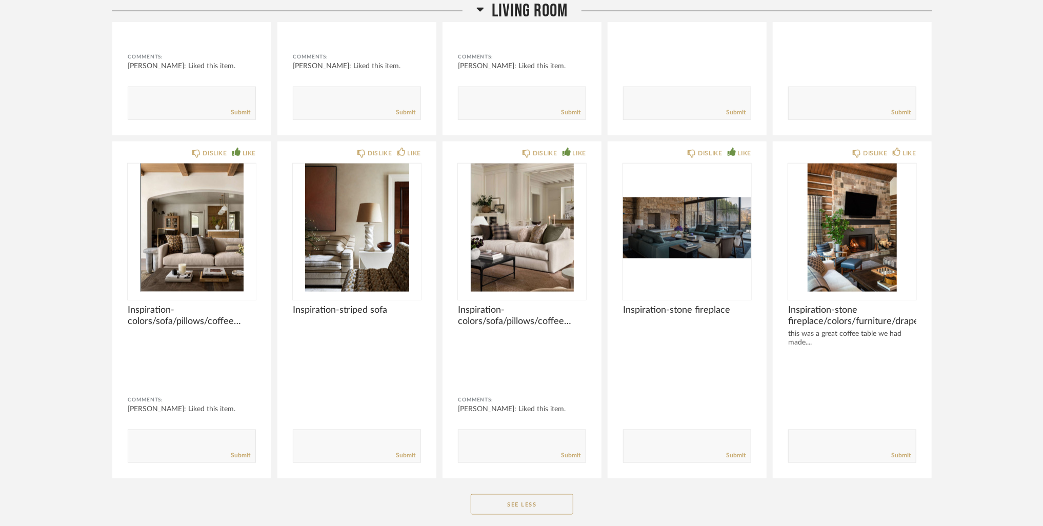
scroll to position [3423, 0]
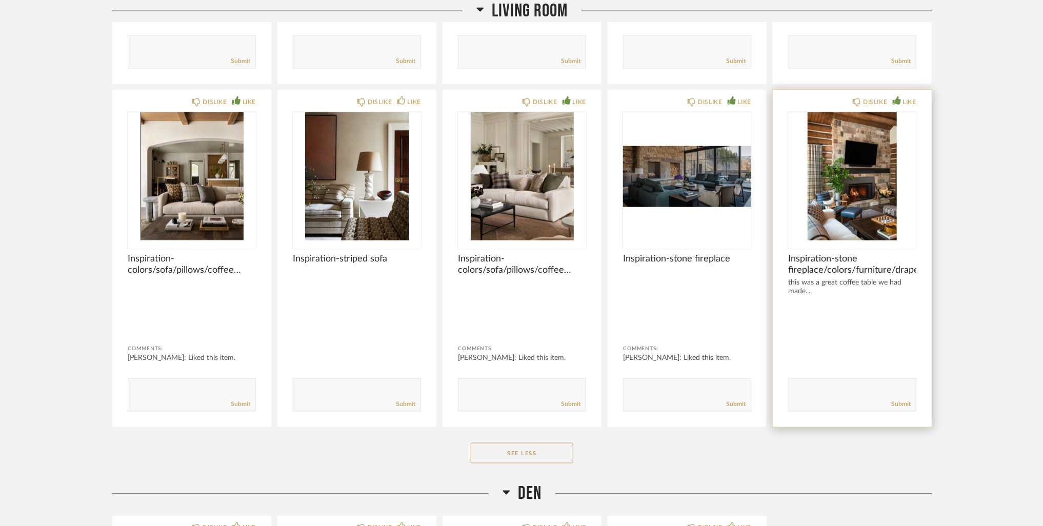
click at [905, 97] on div "LIKE" at bounding box center [909, 102] width 13 height 10
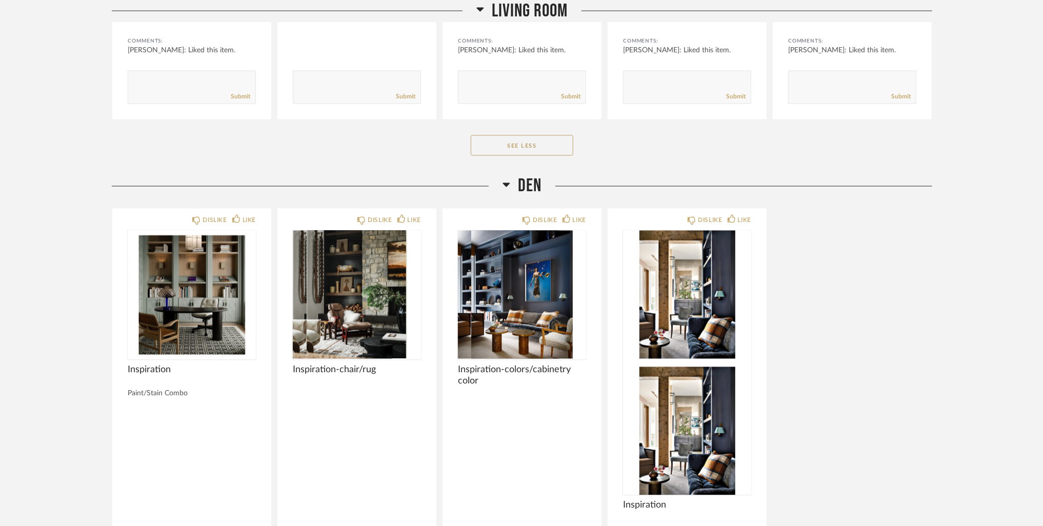
scroll to position [3833, 0]
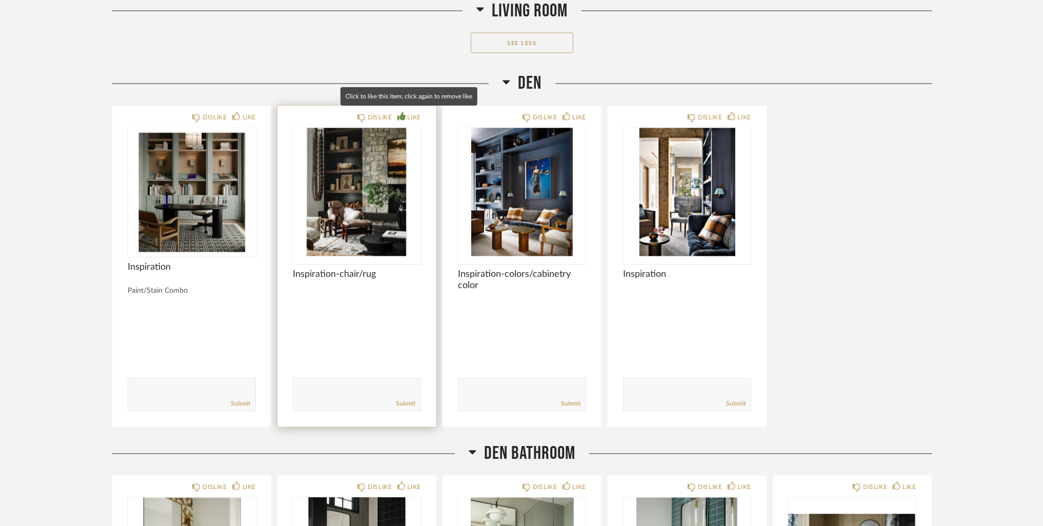
click at [416, 115] on div "LIKE" at bounding box center [414, 118] width 13 height 10
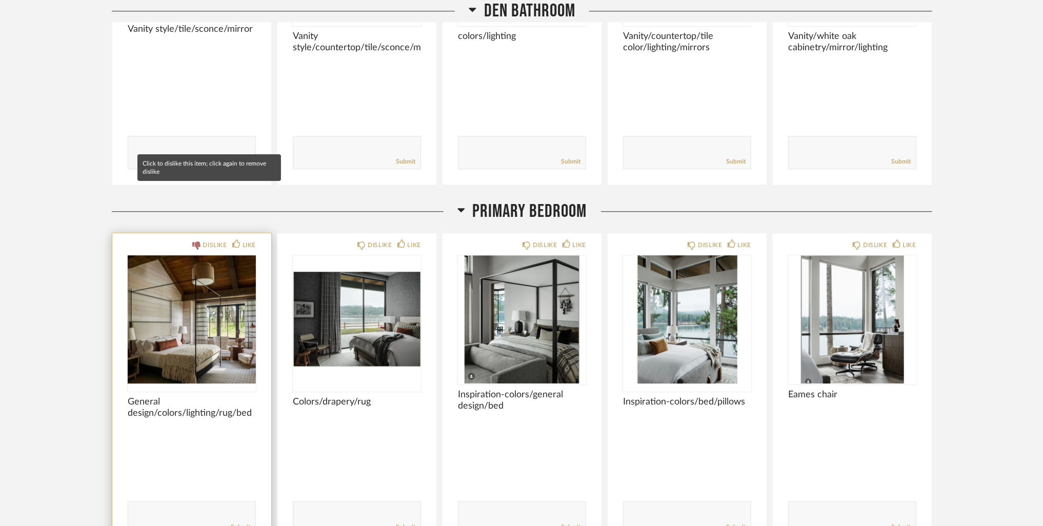
scroll to position [4499, 0]
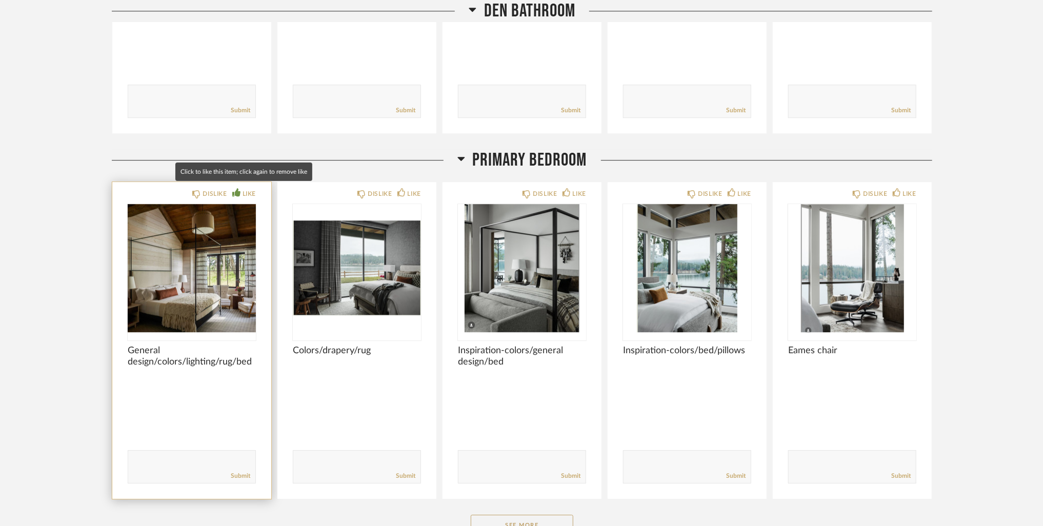
click at [246, 194] on div "LIKE" at bounding box center [248, 194] width 13 height 10
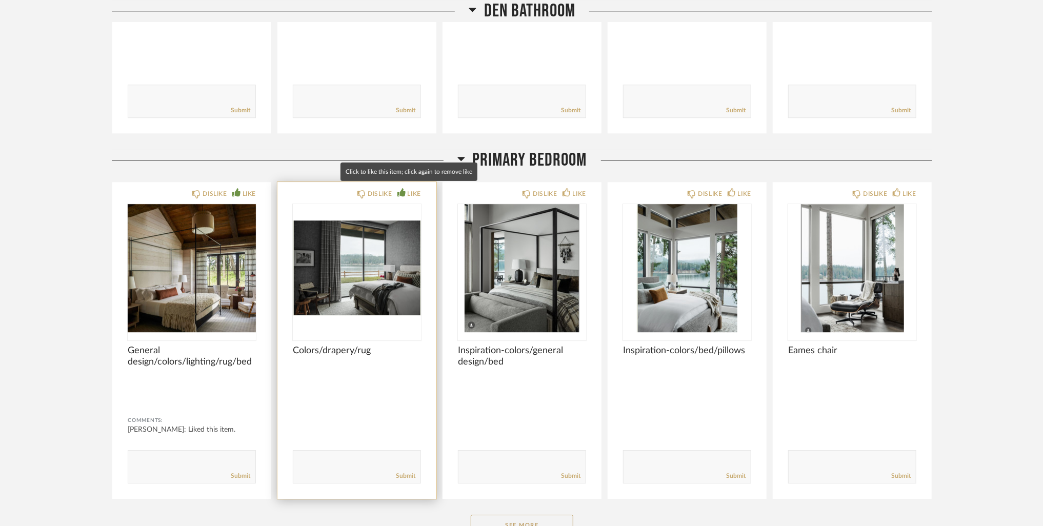
click at [402, 188] on icon at bounding box center [401, 192] width 8 height 8
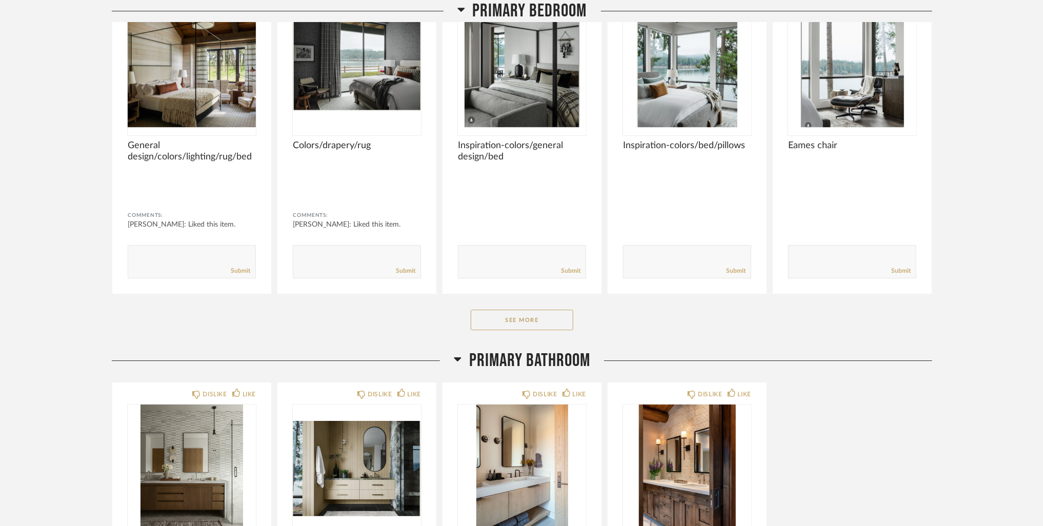
scroll to position [4909, 0]
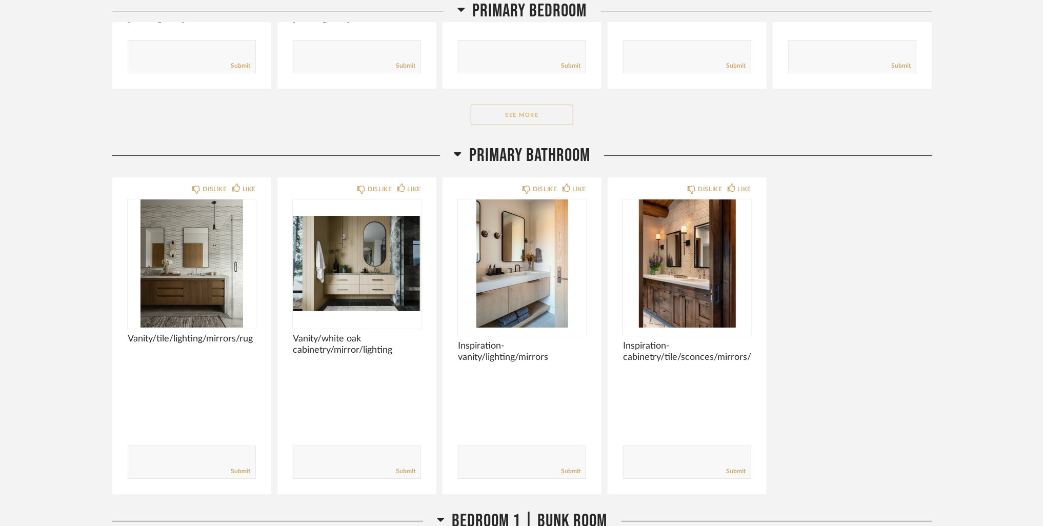
click at [514, 113] on button "See More" at bounding box center [522, 115] width 103 height 21
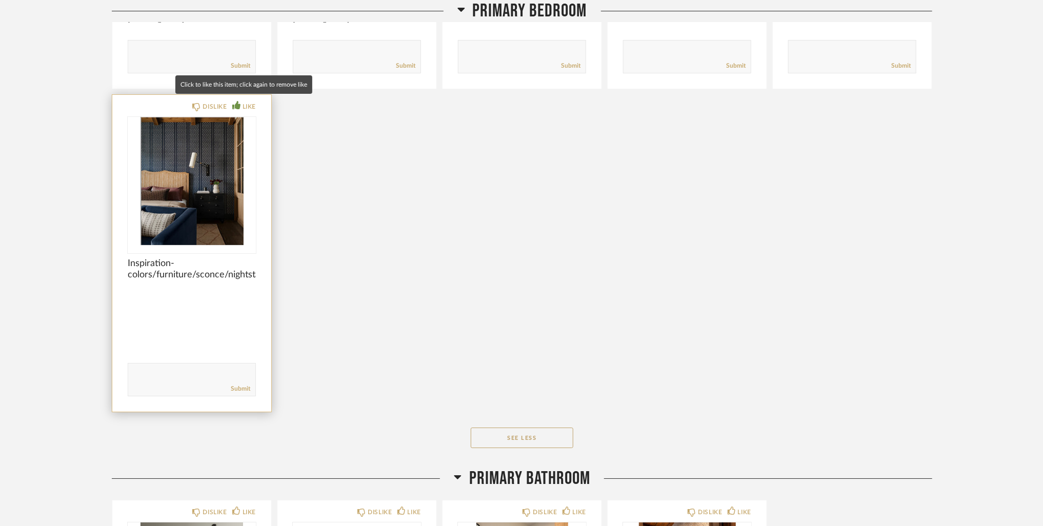
click at [246, 101] on div "LIKE" at bounding box center [248, 106] width 13 height 10
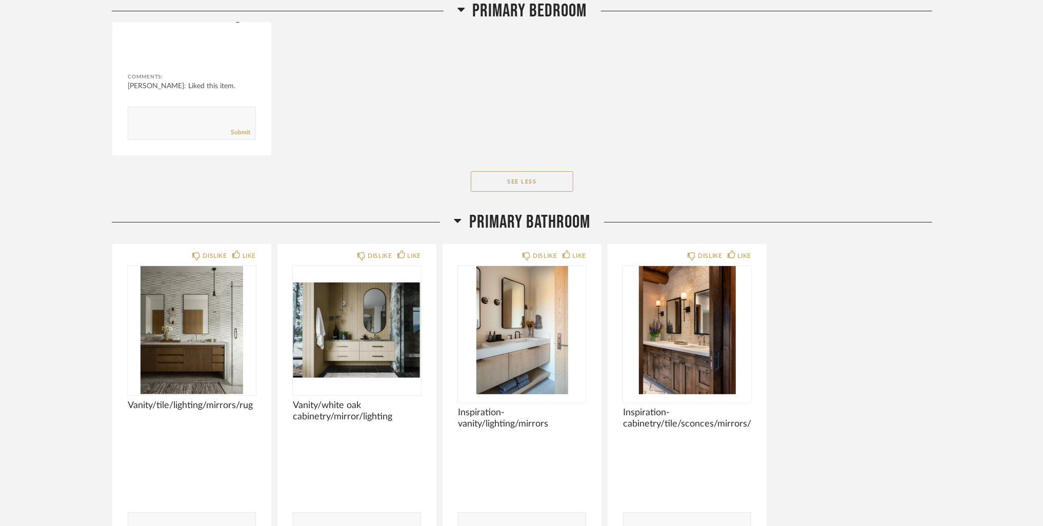
scroll to position [5268, 0]
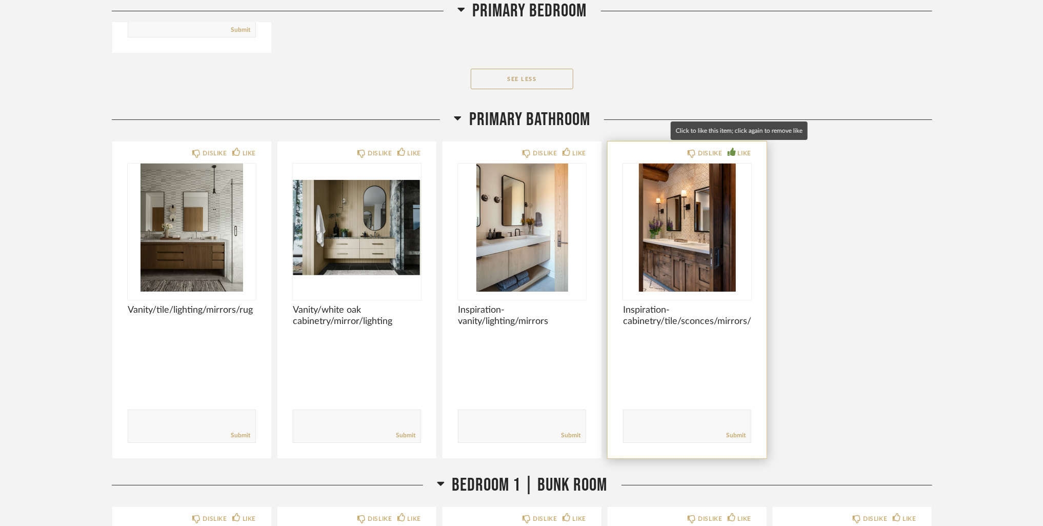
click at [732, 148] on icon at bounding box center [731, 152] width 8 height 8
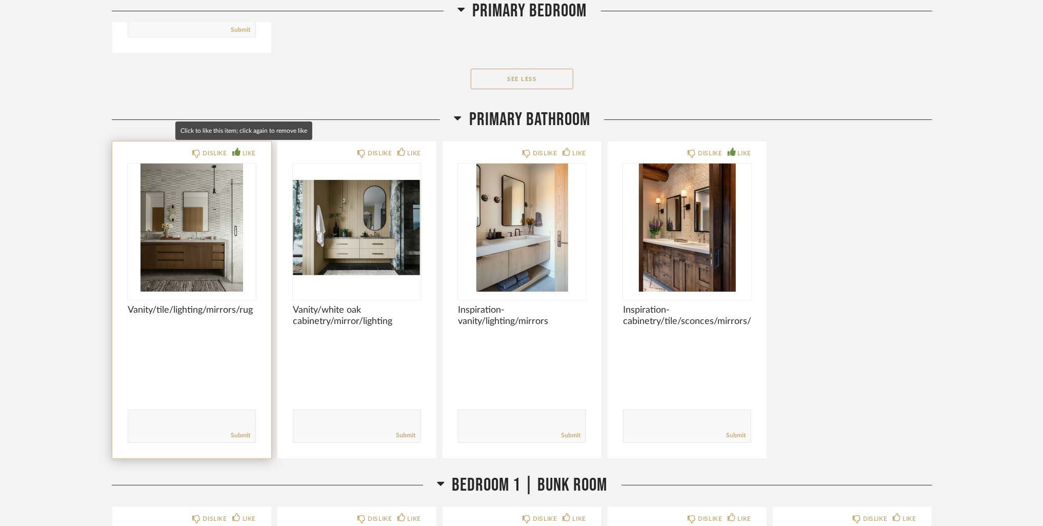
click at [237, 152] on div "LIKE" at bounding box center [244, 153] width 24 height 10
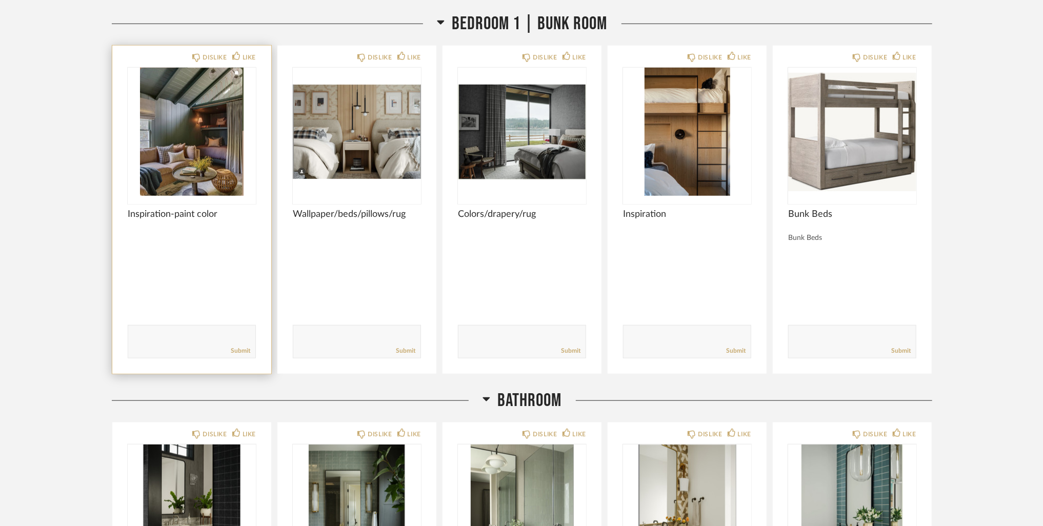
scroll to position [5883, 0]
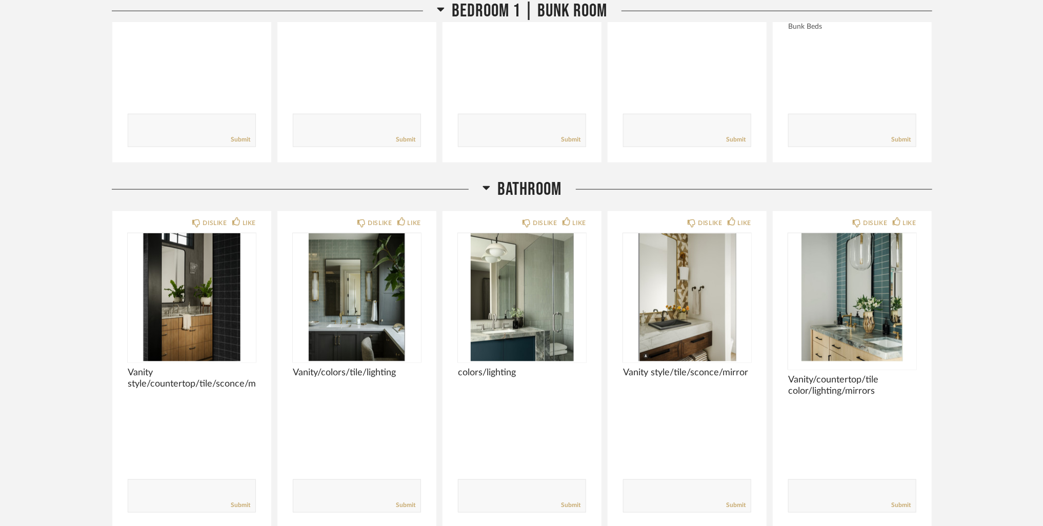
scroll to position [5992, 0]
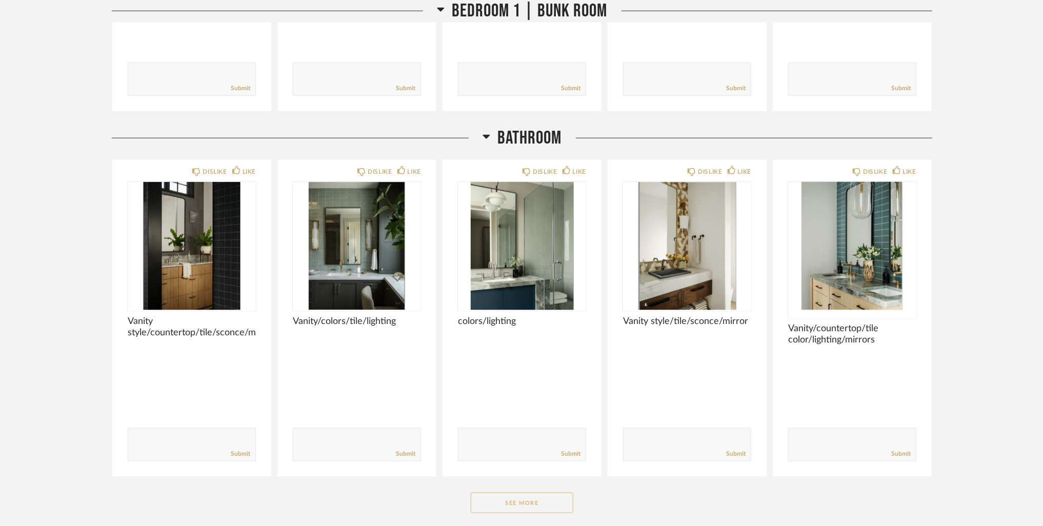
click at [504, 497] on button "See More" at bounding box center [522, 503] width 103 height 21
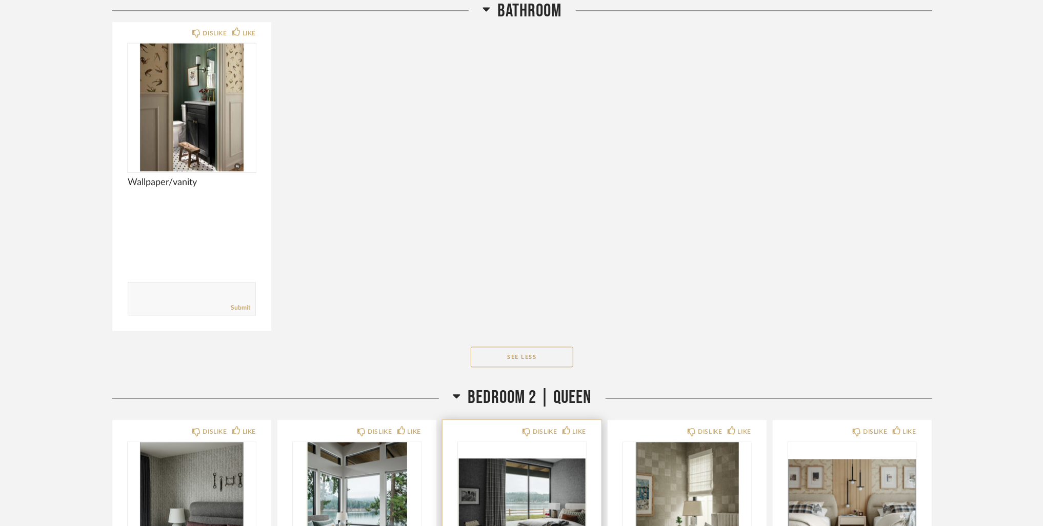
scroll to position [6776, 0]
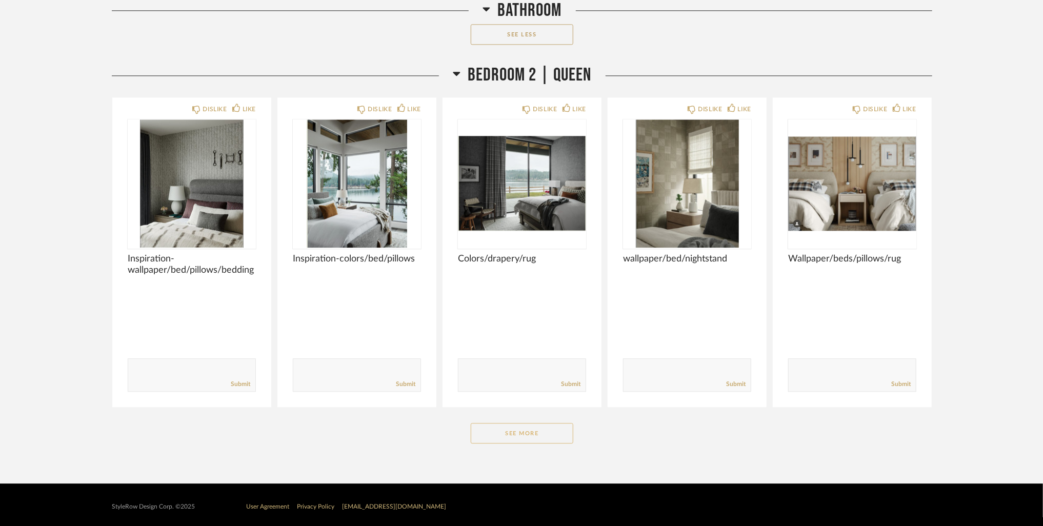
click at [558, 429] on button "See More" at bounding box center [522, 433] width 103 height 21
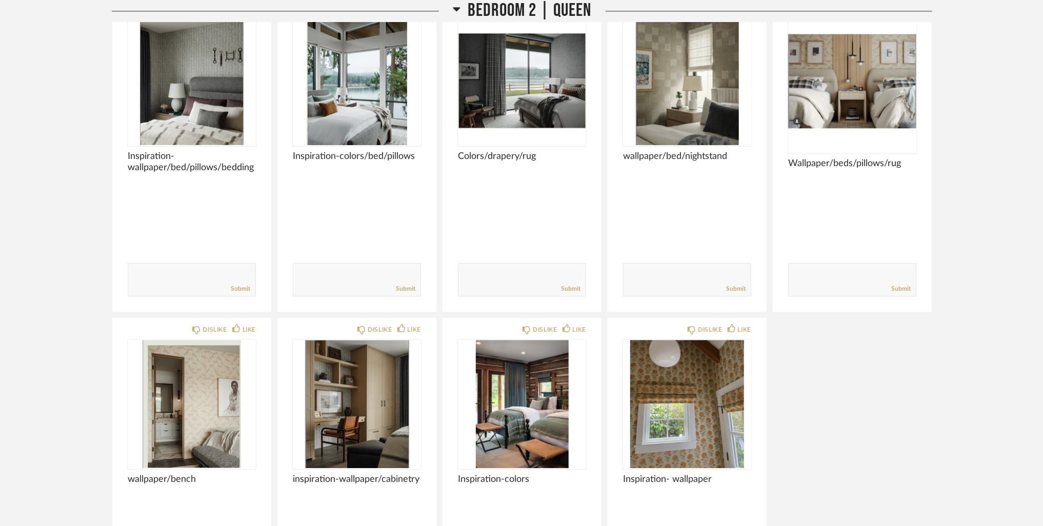
scroll to position [7032, 0]
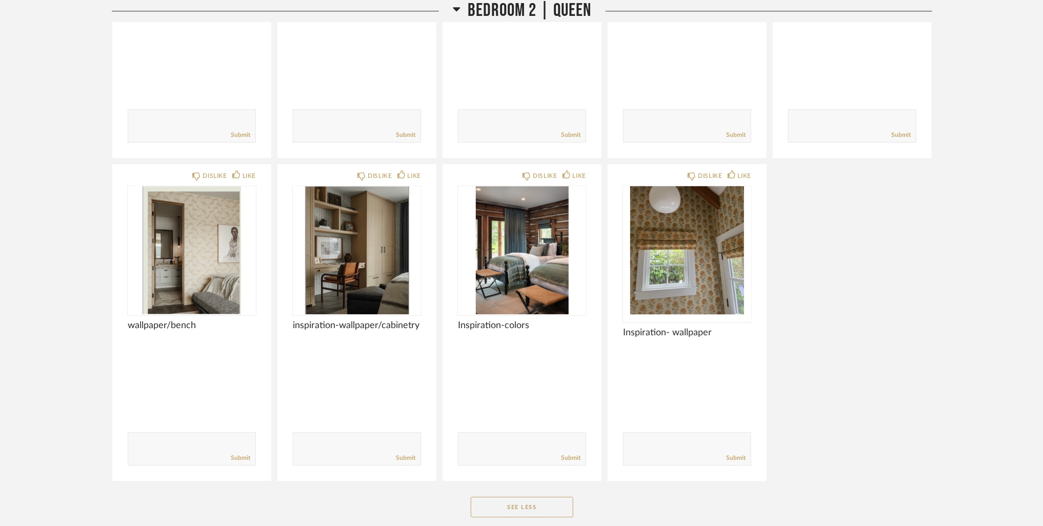
click at [914, 411] on div "DISLIKE LIKE Inspiration-wallpaper/bed/pillows/bedding Comments: Submit DISLIKE…" at bounding box center [522, 161] width 820 height 641
click at [930, 372] on div "DISLIKE LIKE Inspiration-wallpaper/bed/pillows/bedding Comments: Submit DISLIKE…" at bounding box center [522, 161] width 820 height 641
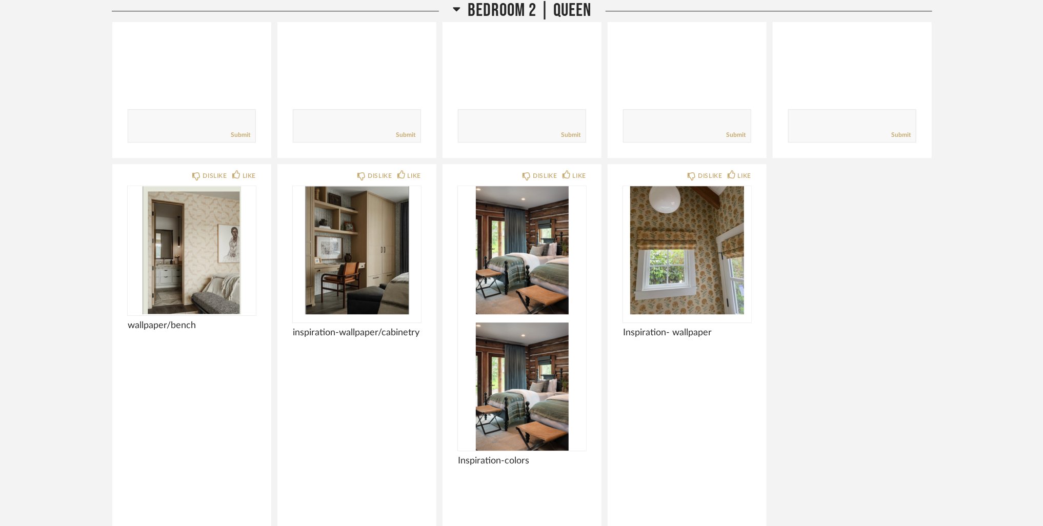
click at [870, 302] on div "DISLIKE LIKE Inspiration-wallpaper/bed/pillows/bedding Comments: Submit DISLIKE…" at bounding box center [522, 225] width 820 height 769
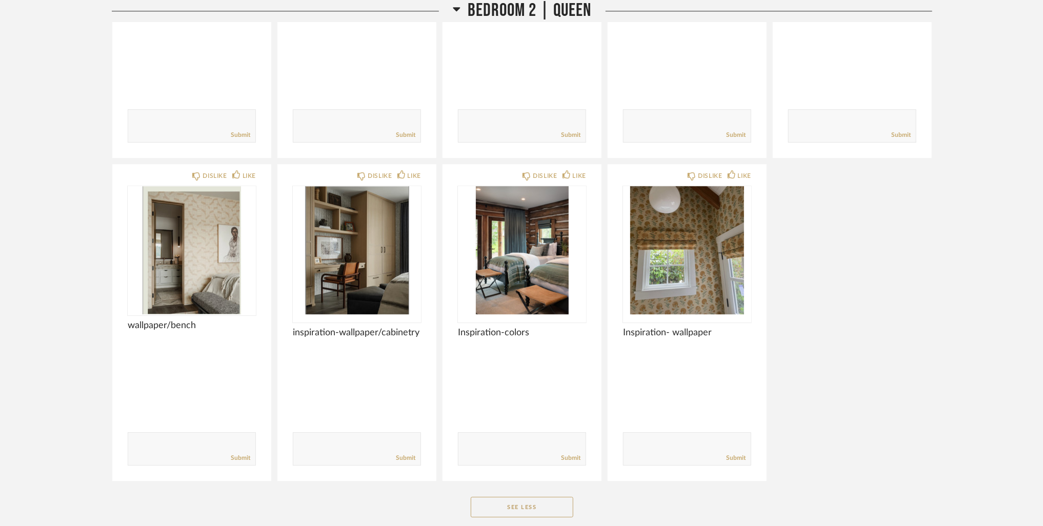
click at [852, 305] on div "DISLIKE LIKE Inspiration-wallpaper/bed/pillows/bedding Comments: Submit DISLIKE…" at bounding box center [522, 161] width 820 height 641
